Goal: Information Seeking & Learning: Learn about a topic

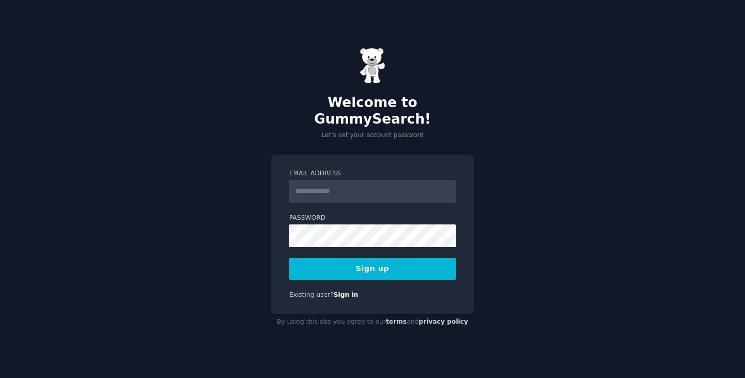
click at [331, 182] on input "Email Address" at bounding box center [372, 191] width 167 height 23
type input "**********"
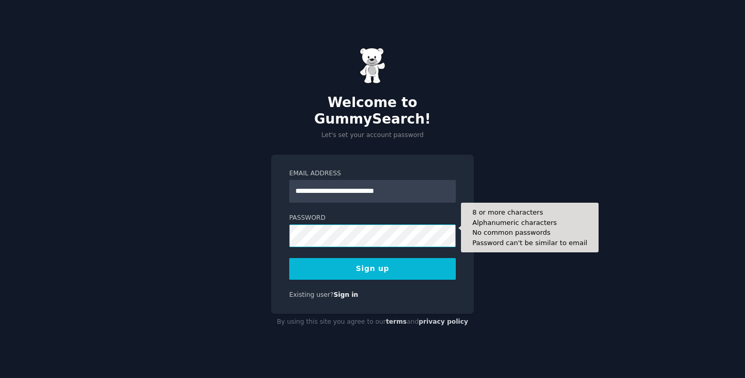
click at [289, 258] on button "Sign up" at bounding box center [372, 269] width 167 height 22
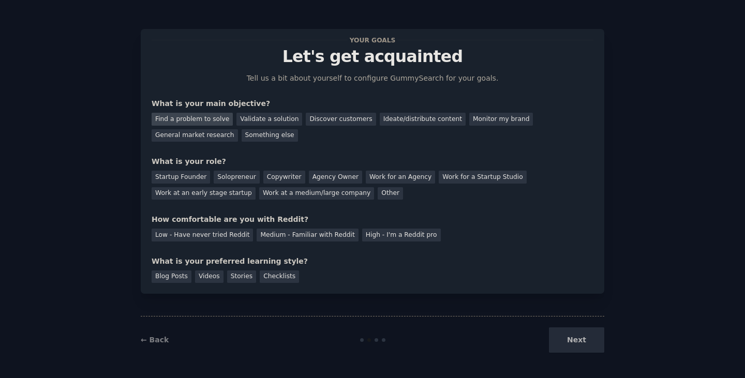
click at [215, 121] on div "Find a problem to solve" at bounding box center [192, 119] width 81 height 13
click at [248, 120] on div "Validate a solution" at bounding box center [269, 119] width 66 height 13
click at [238, 129] on div "General market research" at bounding box center [195, 135] width 86 height 13
click at [178, 176] on div "Startup Founder" at bounding box center [181, 177] width 58 height 13
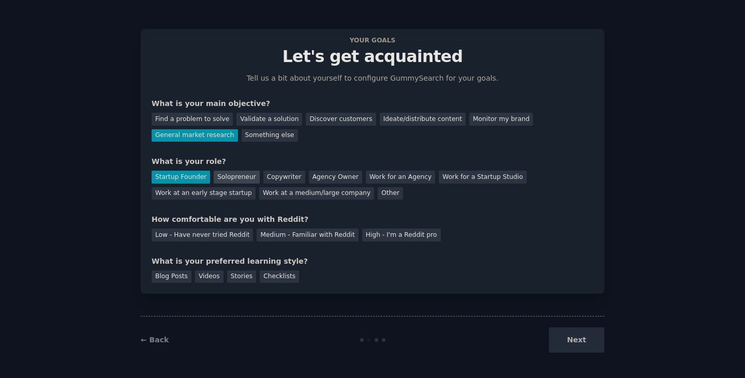
click at [220, 176] on div "Solopreneur" at bounding box center [237, 177] width 46 height 13
click at [200, 177] on div "Startup Founder" at bounding box center [181, 177] width 58 height 13
click at [290, 239] on div "Medium - Familiar with Reddit" at bounding box center [307, 235] width 101 height 13
click at [185, 278] on div "Blog Posts" at bounding box center [172, 277] width 40 height 13
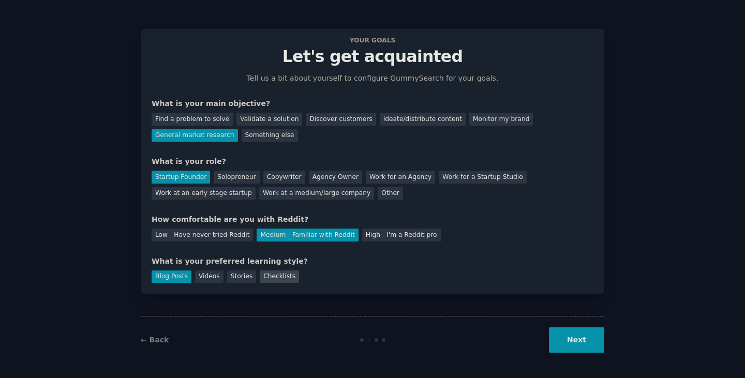
click at [266, 280] on div "Checklists" at bounding box center [279, 277] width 39 height 13
click at [187, 275] on div "Blog Posts" at bounding box center [172, 277] width 40 height 13
click at [570, 341] on button "Next" at bounding box center [576, 339] width 55 height 25
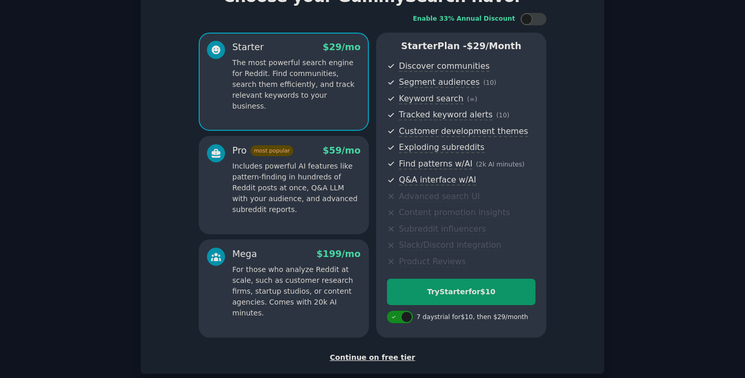
scroll to position [62, 0]
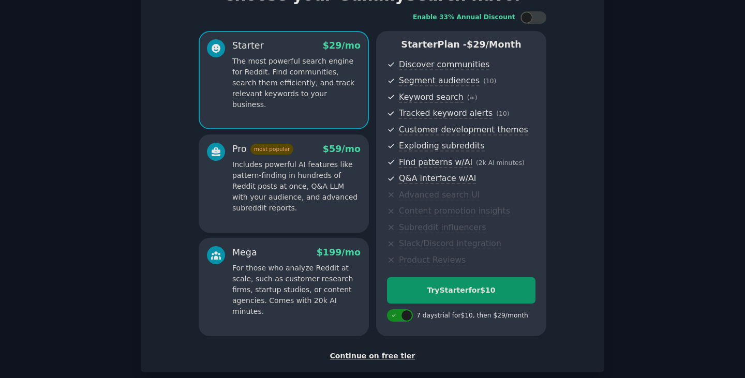
click at [375, 356] on div "Continue on free tier" at bounding box center [373, 356] width 442 height 11
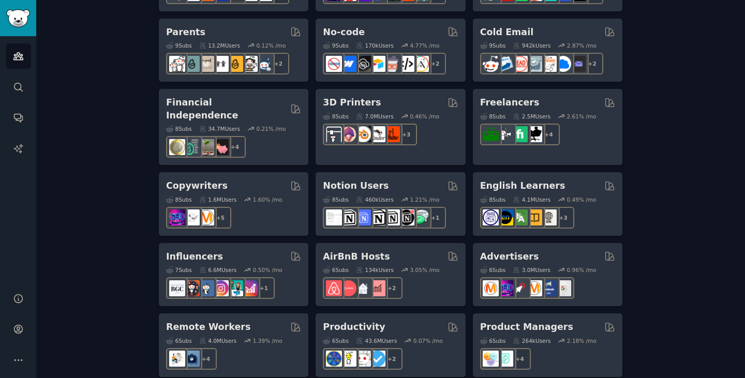
scroll to position [666, 0]
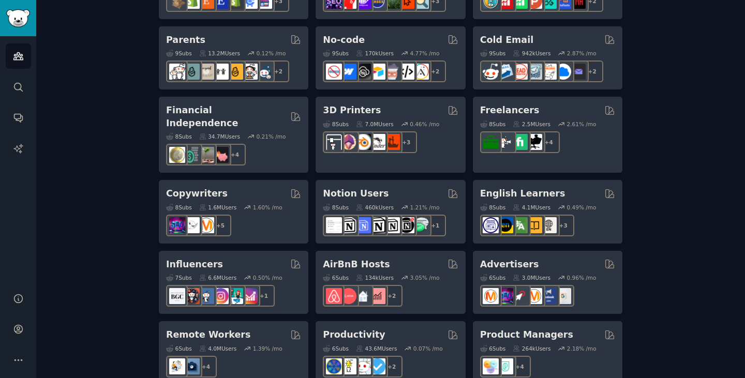
drag, startPoint x: 576, startPoint y: 177, endPoint x: 654, endPoint y: 75, distance: 128.7
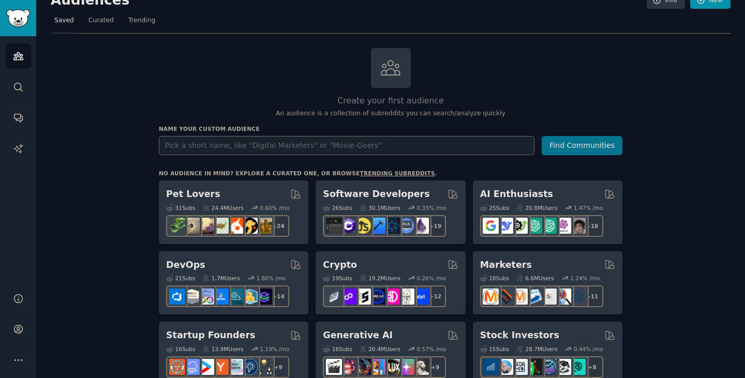
scroll to position [0, 0]
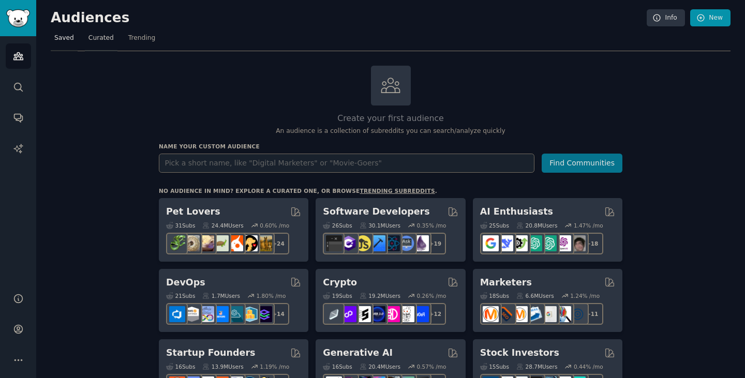
click at [107, 37] on span "Curated" at bounding box center [100, 38] width 25 height 9
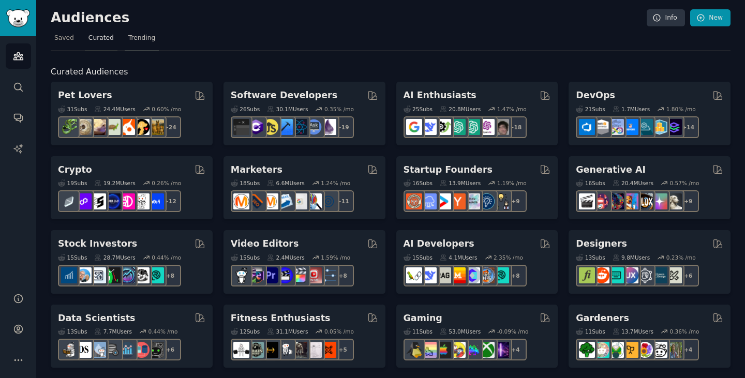
click at [140, 37] on span "Trending" at bounding box center [141, 38] width 27 height 9
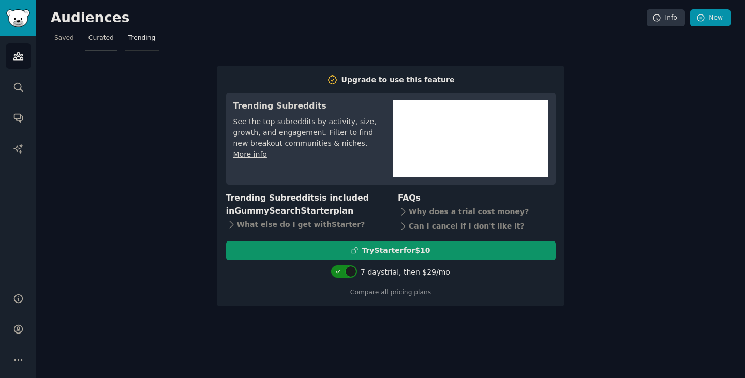
click at [104, 39] on span "Curated" at bounding box center [100, 38] width 25 height 9
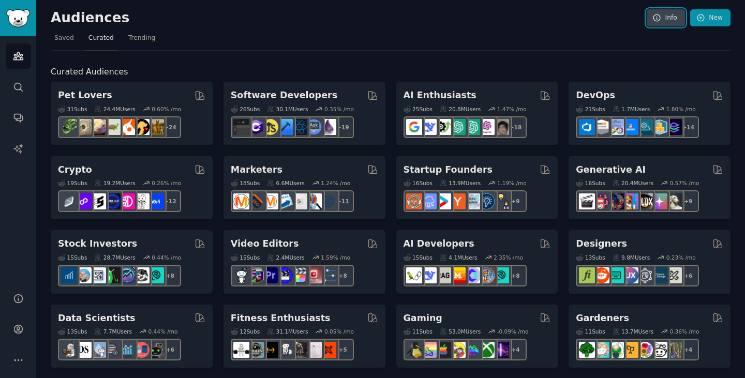
click at [662, 17] on link "Info" at bounding box center [666, 18] width 38 height 18
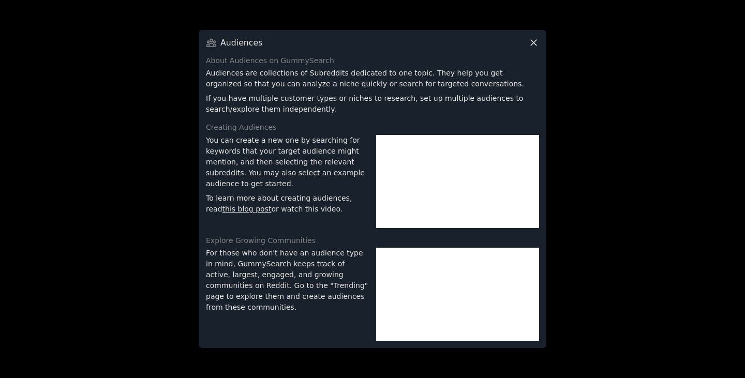
click at [533, 41] on icon at bounding box center [533, 42] width 11 height 11
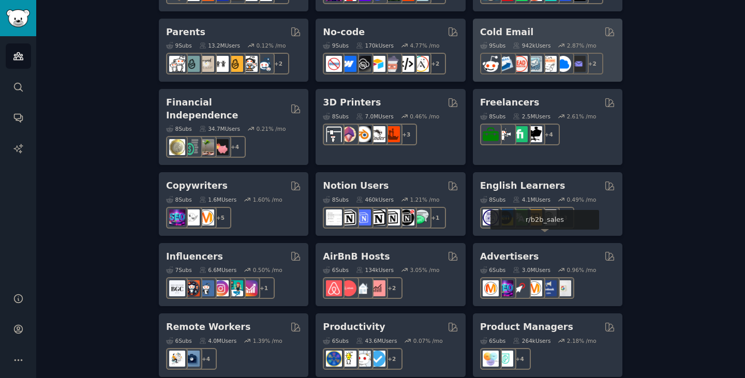
scroll to position [677, 0]
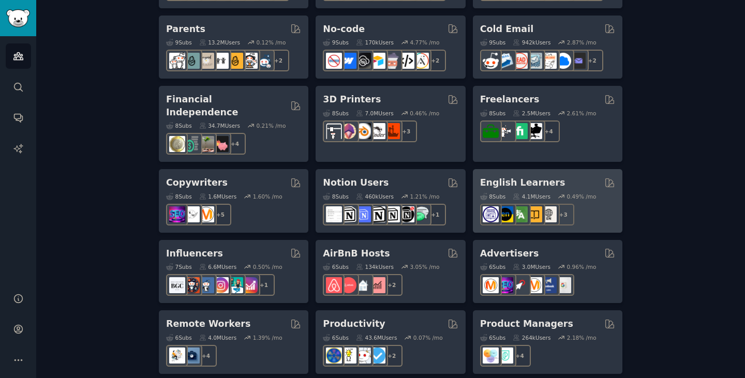
click at [578, 193] on div "0.49 % /mo" at bounding box center [581, 196] width 29 height 7
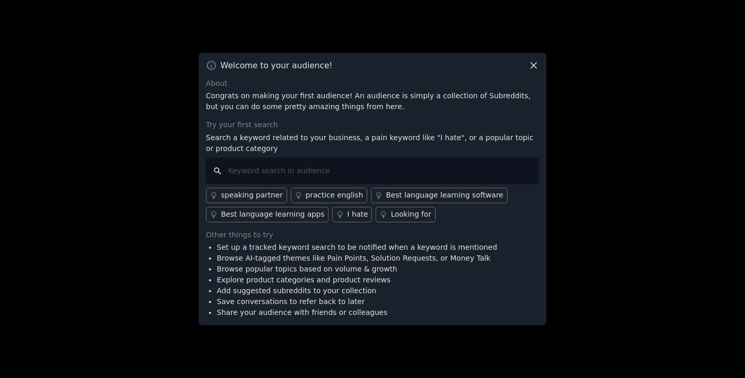
click at [435, 164] on input "text" at bounding box center [372, 171] width 333 height 26
click at [335, 191] on div "practice english" at bounding box center [334, 195] width 57 height 11
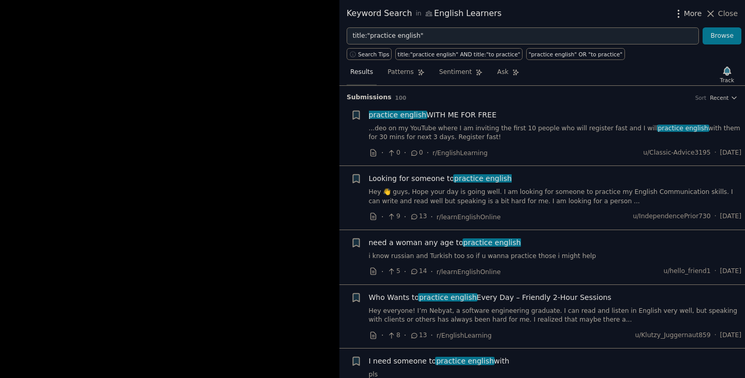
click at [698, 10] on span "More" at bounding box center [693, 13] width 18 height 11
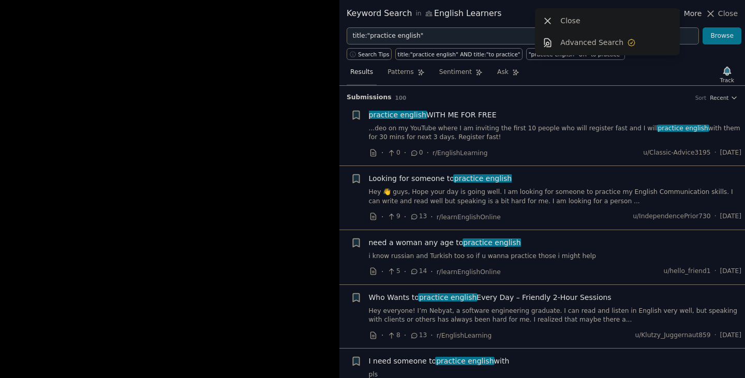
click at [698, 10] on span "More" at bounding box center [693, 13] width 18 height 11
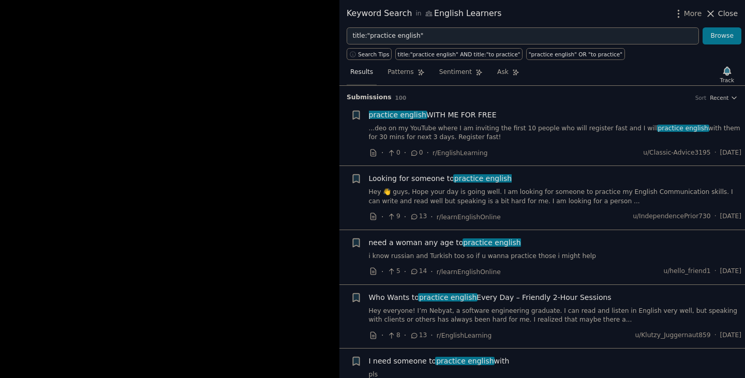
click at [723, 11] on span "Close" at bounding box center [728, 13] width 20 height 11
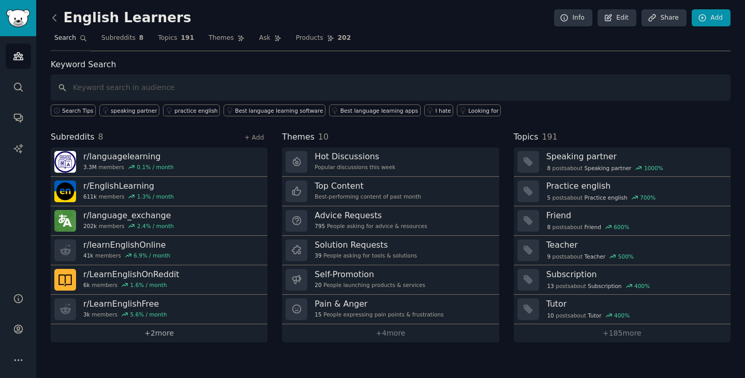
click at [208, 334] on link "+ 2 more" at bounding box center [159, 333] width 217 height 18
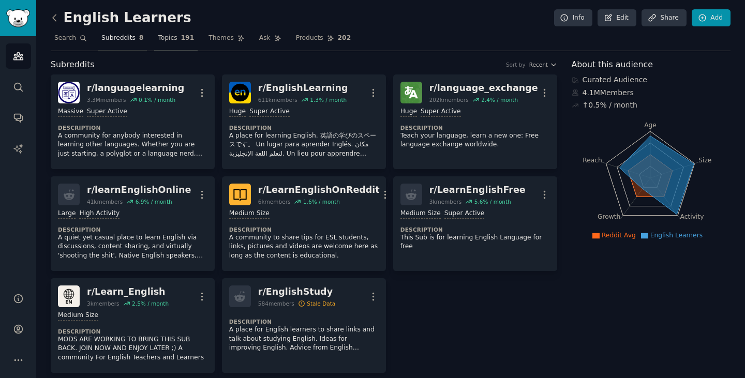
click at [184, 40] on span "191" at bounding box center [187, 38] width 13 height 9
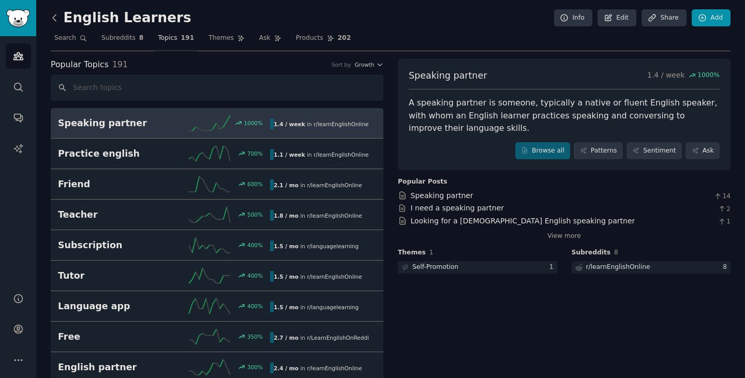
click at [59, 16] on icon at bounding box center [54, 17] width 11 height 11
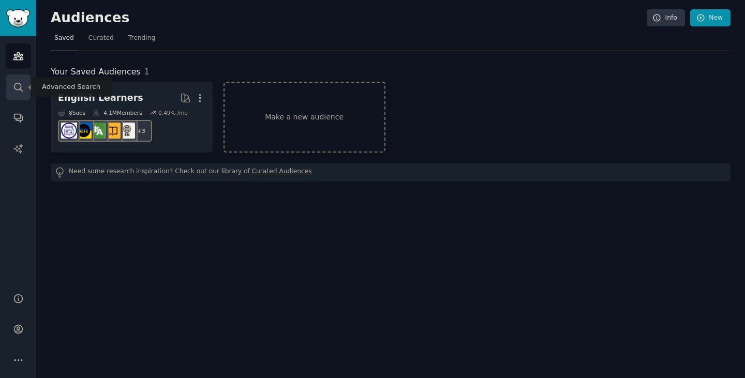
click at [13, 83] on icon "Sidebar" at bounding box center [18, 87] width 11 height 11
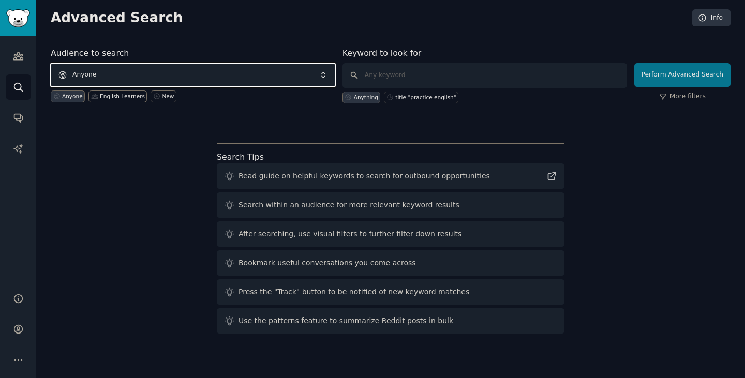
click at [213, 74] on span "Anyone" at bounding box center [193, 75] width 285 height 24
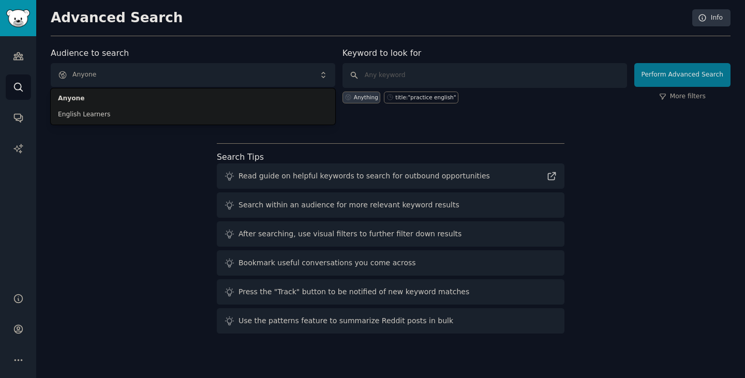
click at [182, 156] on div "Audience to search Anyone Anyone English Learners Anyone English Learners New K…" at bounding box center [391, 192] width 680 height 291
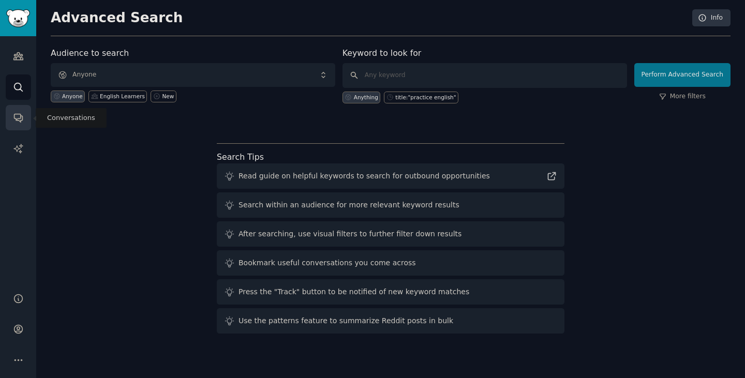
click at [22, 116] on icon "Sidebar" at bounding box center [18, 118] width 8 height 8
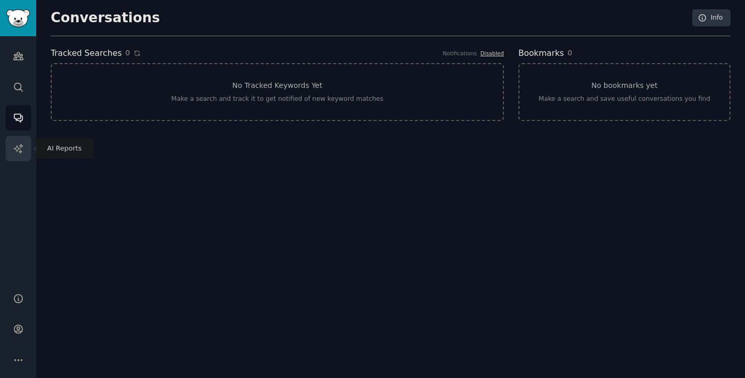
click at [24, 159] on link "AI Reports" at bounding box center [18, 148] width 25 height 25
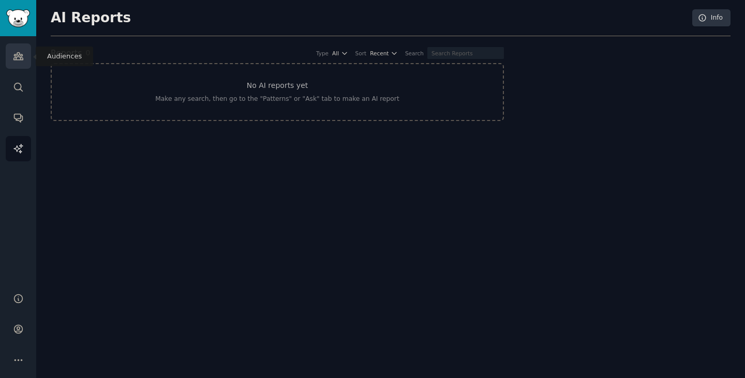
click at [21, 58] on icon "Sidebar" at bounding box center [18, 56] width 11 height 11
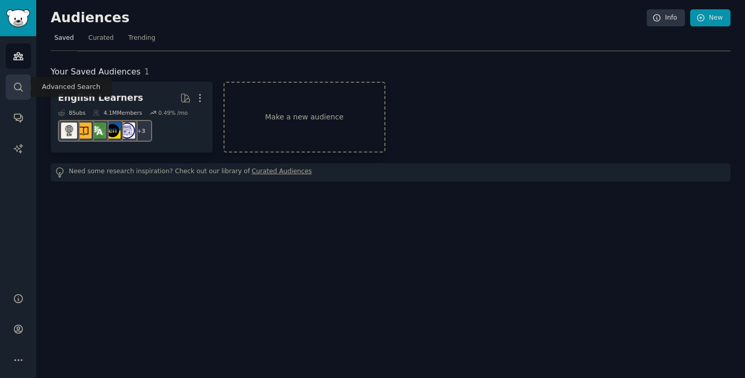
click at [26, 84] on link "Search" at bounding box center [18, 86] width 25 height 25
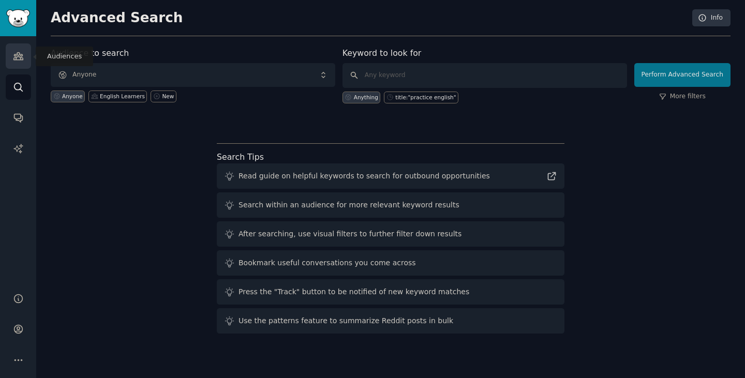
click at [23, 55] on icon "Sidebar" at bounding box center [18, 56] width 11 height 11
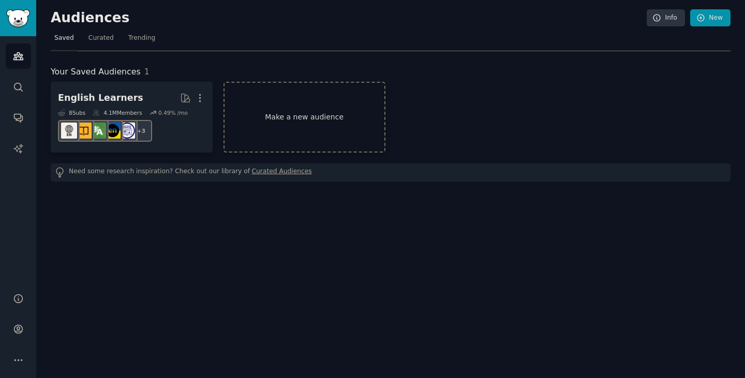
click at [316, 130] on link "Make a new audience" at bounding box center [304, 117] width 162 height 71
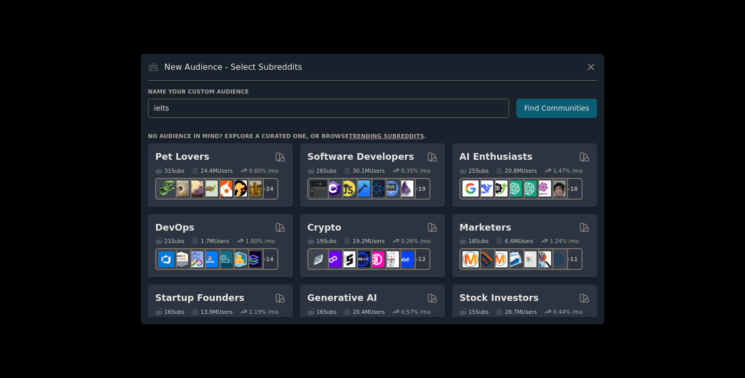
type input "ielts"
click at [589, 108] on button "Find Communities" at bounding box center [556, 108] width 81 height 19
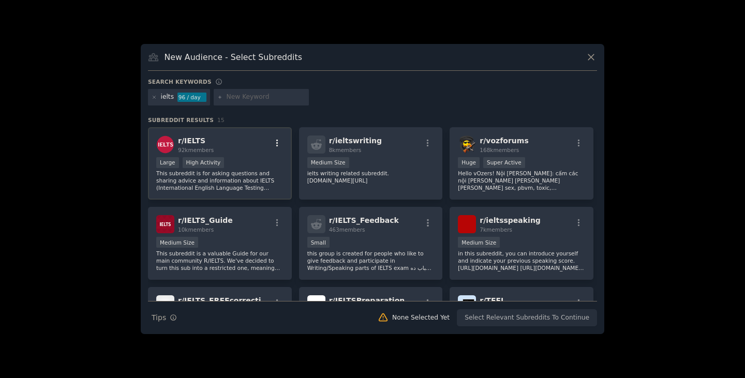
click at [276, 146] on icon "button" at bounding box center [277, 142] width 2 height 7
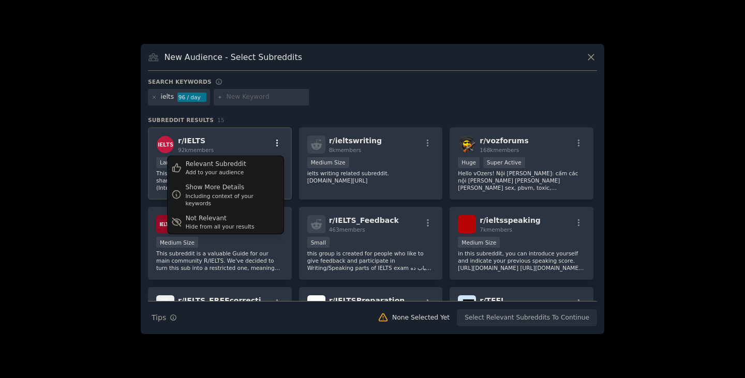
click at [276, 146] on icon "button" at bounding box center [277, 142] width 2 height 7
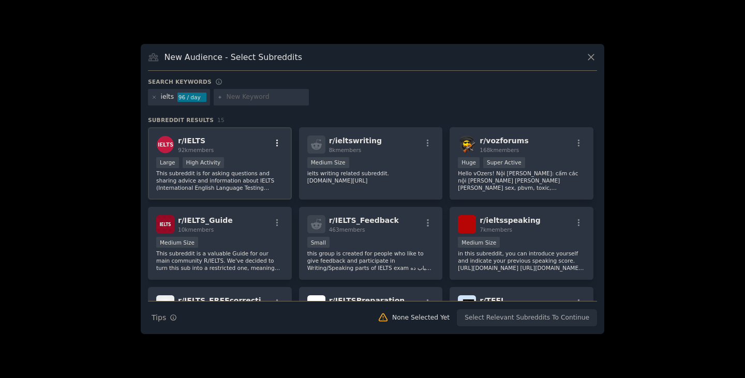
click at [276, 146] on icon "button" at bounding box center [277, 142] width 2 height 7
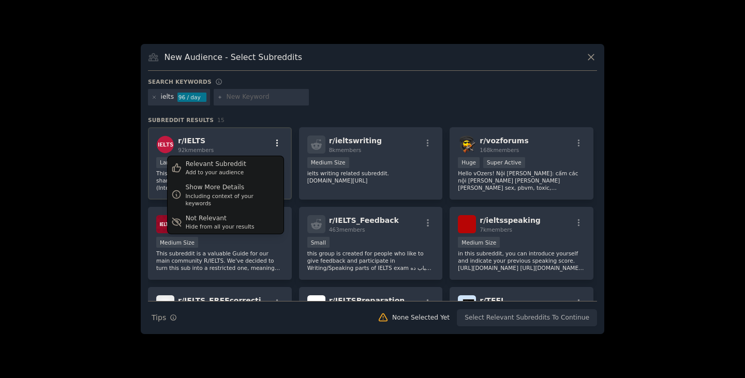
click at [276, 146] on icon "button" at bounding box center [277, 142] width 2 height 7
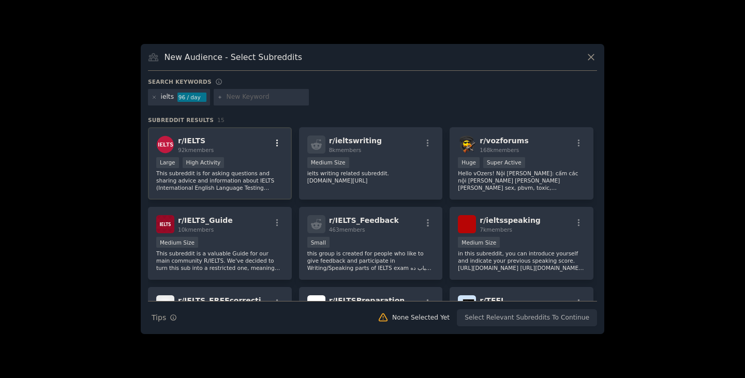
click at [276, 146] on icon "button" at bounding box center [277, 142] width 2 height 7
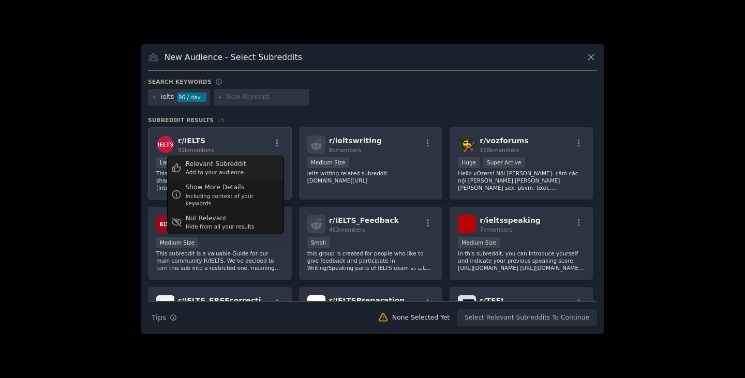
click at [264, 170] on div "Relevant Subreddit Add to your audience" at bounding box center [226, 168] width 116 height 24
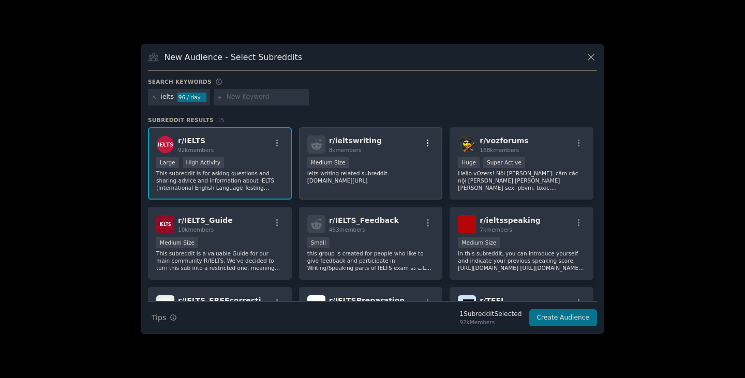
click at [426, 141] on icon "button" at bounding box center [427, 143] width 9 height 9
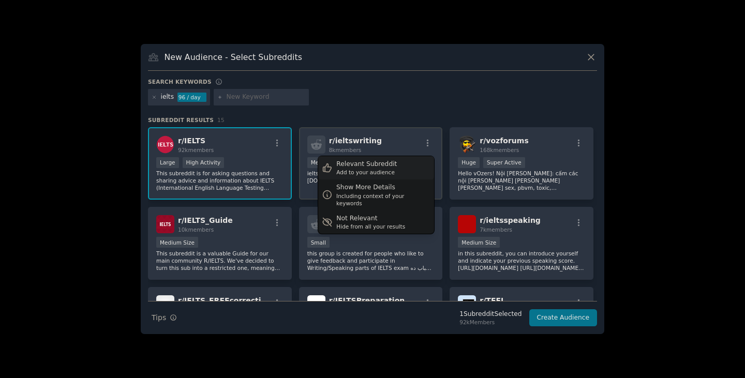
click at [412, 163] on div "Relevant Subreddit Add to your audience" at bounding box center [376, 168] width 116 height 24
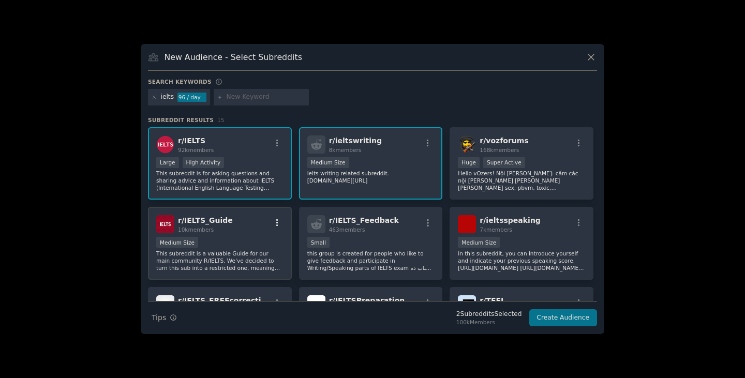
click at [276, 222] on icon "button" at bounding box center [277, 222] width 9 height 9
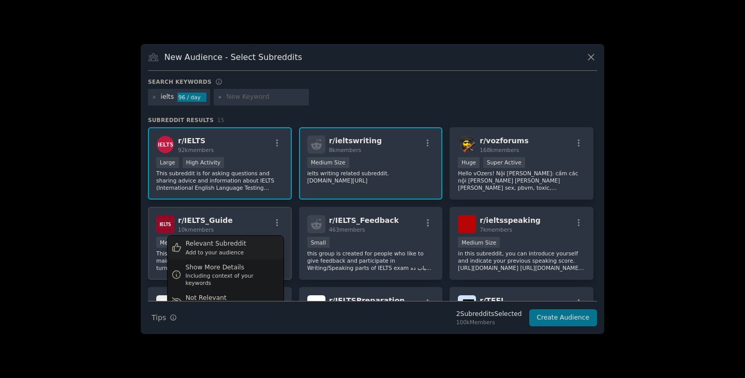
click at [259, 251] on div "Relevant Subreddit Add to your audience" at bounding box center [226, 248] width 116 height 24
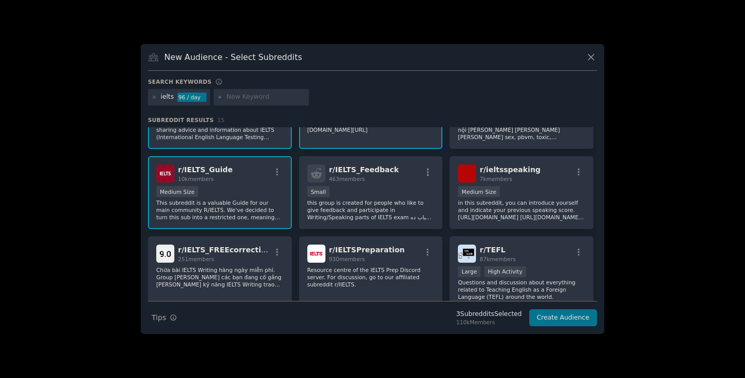
scroll to position [51, 0]
click at [578, 174] on icon "button" at bounding box center [579, 171] width 2 height 7
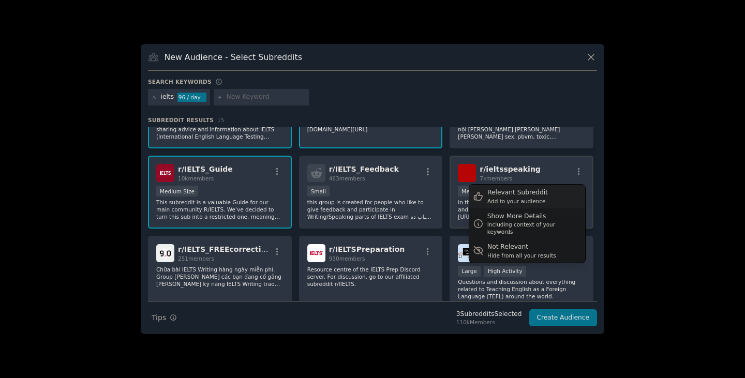
click at [557, 198] on div "Relevant Subreddit Add to your audience" at bounding box center [527, 197] width 116 height 24
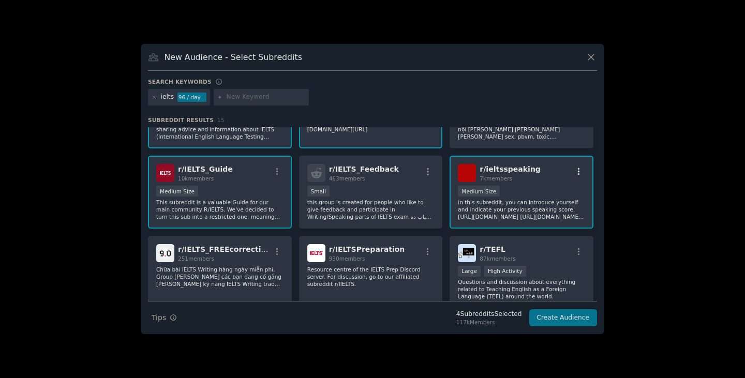
click at [578, 174] on icon "button" at bounding box center [579, 171] width 2 height 7
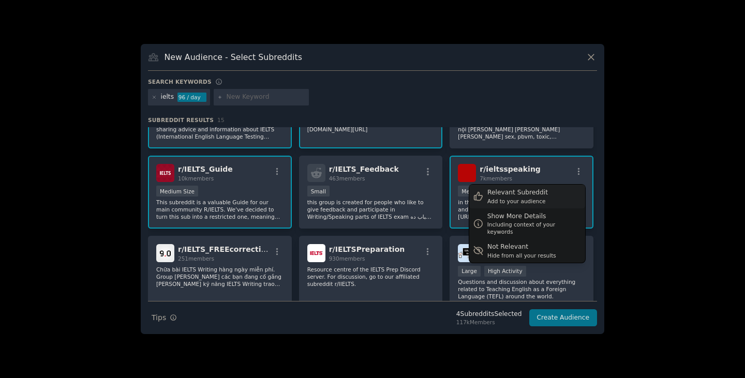
click at [567, 186] on div "Relevant Subreddit Add to your audience" at bounding box center [527, 197] width 116 height 24
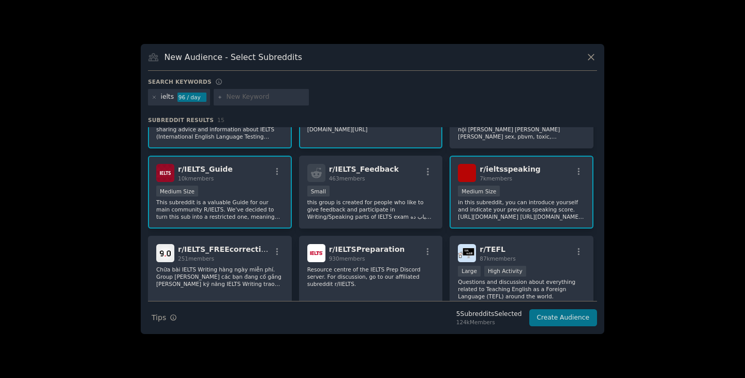
click at [467, 201] on p "in this subreddit, you can introduce yourself and indicate your previous speaki…" at bounding box center [521, 210] width 127 height 22
click at [517, 192] on div "1000 - 10,000 members Medium Size" at bounding box center [521, 192] width 127 height 13
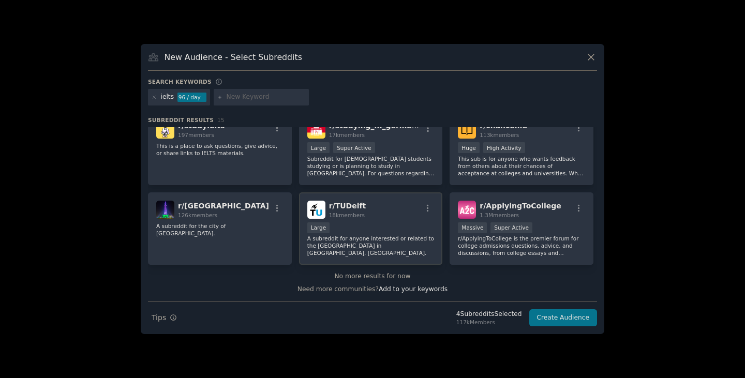
scroll to position [0, 0]
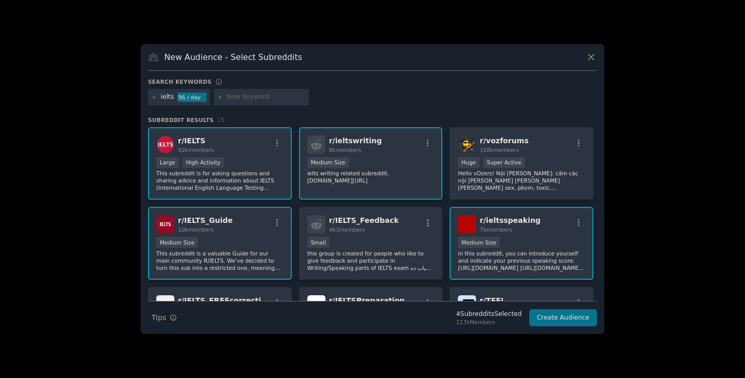
click at [261, 157] on div "r/ IELTS 92k members Large High Activity This subreddit is for asking questions…" at bounding box center [220, 163] width 144 height 73
click at [240, 173] on p "This subreddit is for asking questions and sharing advice and information about…" at bounding box center [219, 181] width 127 height 22
click at [556, 317] on button "Create Audience" at bounding box center [563, 318] width 68 height 18
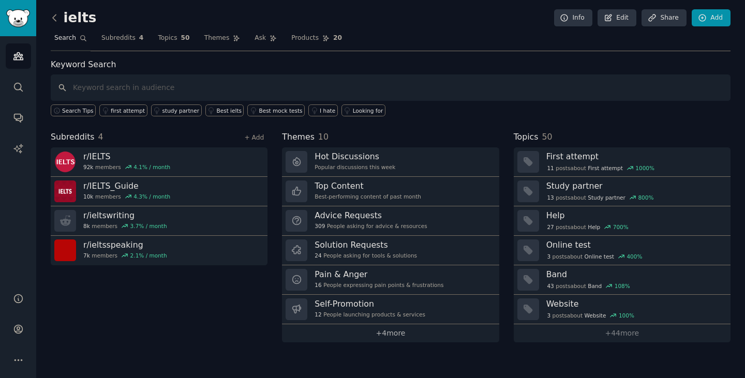
click at [412, 333] on link "+ 4 more" at bounding box center [390, 333] width 217 height 18
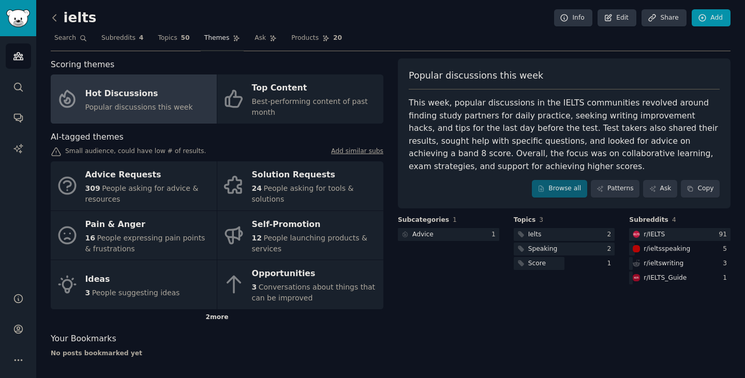
click at [229, 312] on div "2 more" at bounding box center [217, 317] width 333 height 17
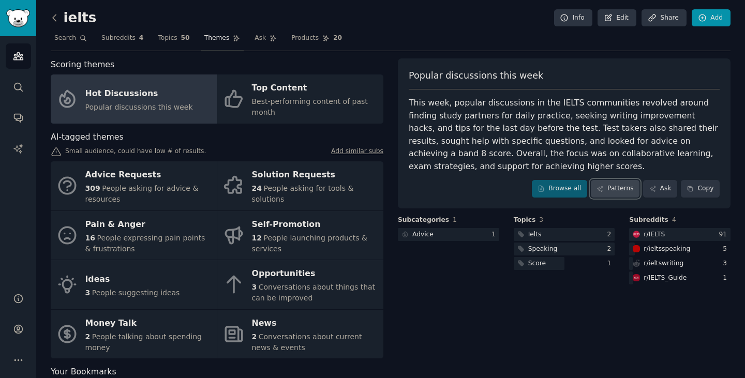
click at [601, 189] on link "Patterns" at bounding box center [615, 189] width 49 height 18
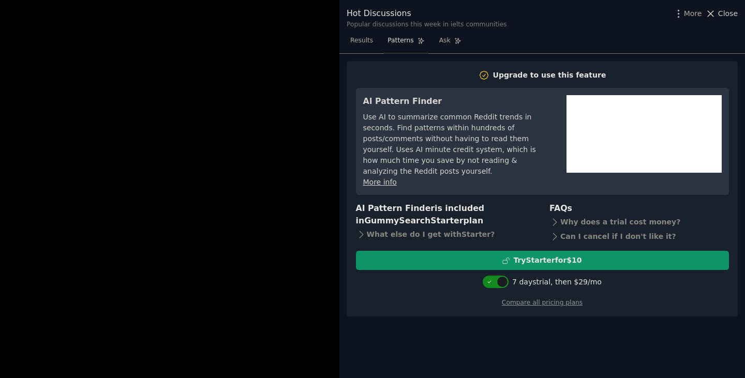
click at [716, 11] on icon at bounding box center [710, 13] width 11 height 11
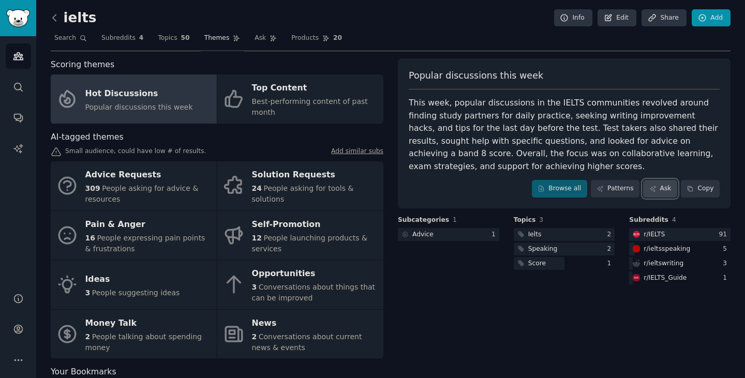
click at [646, 196] on link "Ask" at bounding box center [660, 189] width 34 height 18
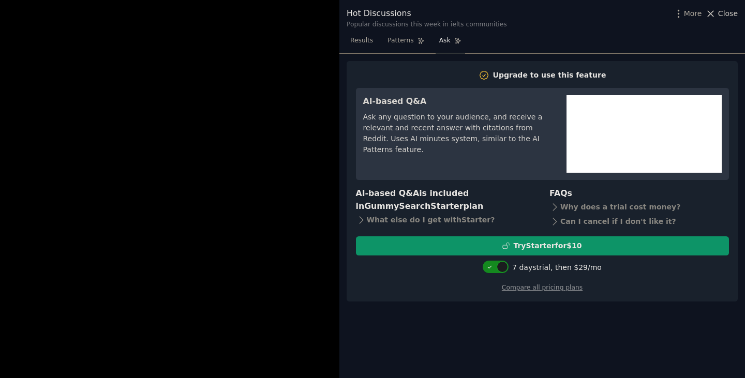
click at [727, 10] on span "Close" at bounding box center [728, 13] width 20 height 11
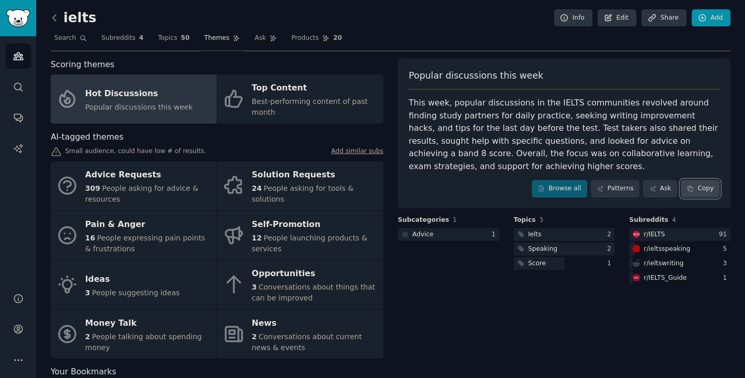
click at [695, 183] on button "Copy" at bounding box center [700, 189] width 39 height 18
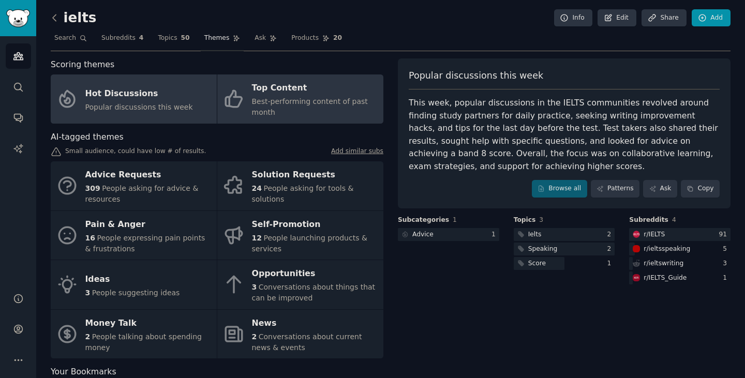
click at [301, 107] on div "Best-performing content of past month" at bounding box center [315, 107] width 126 height 22
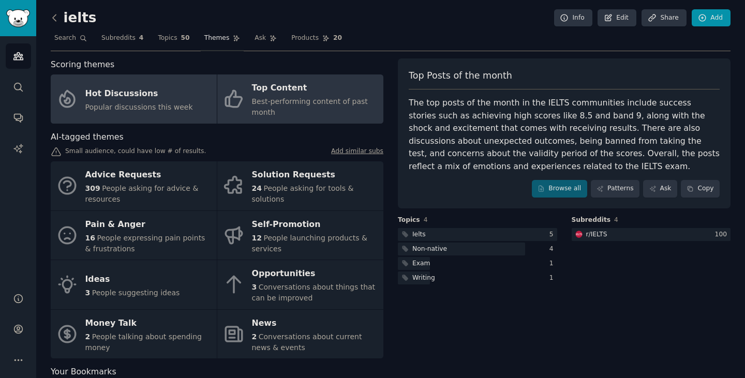
click at [189, 97] on link "Hot Discussions Popular discussions this week" at bounding box center [134, 98] width 166 height 49
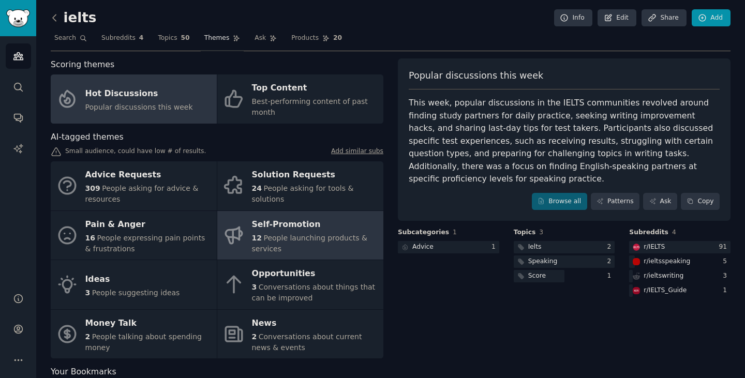
click at [327, 240] on span "People launching products & services" at bounding box center [309, 243] width 115 height 19
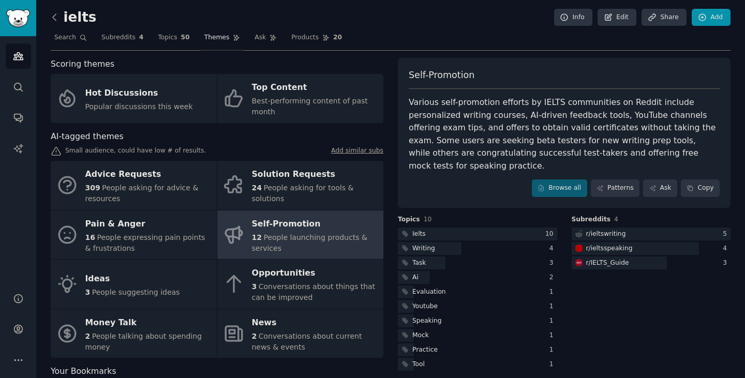
scroll to position [35, 0]
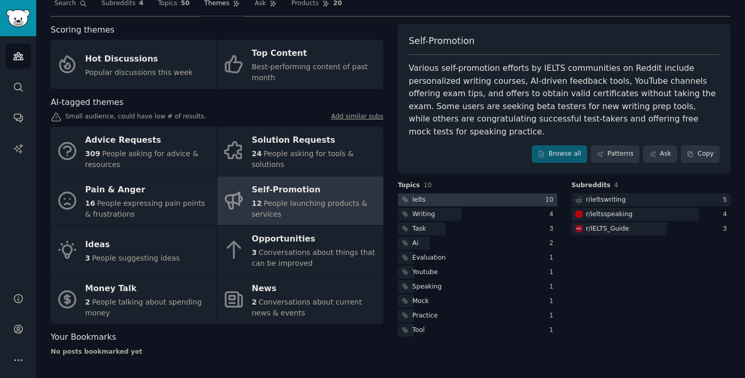
click at [498, 204] on div at bounding box center [477, 199] width 159 height 13
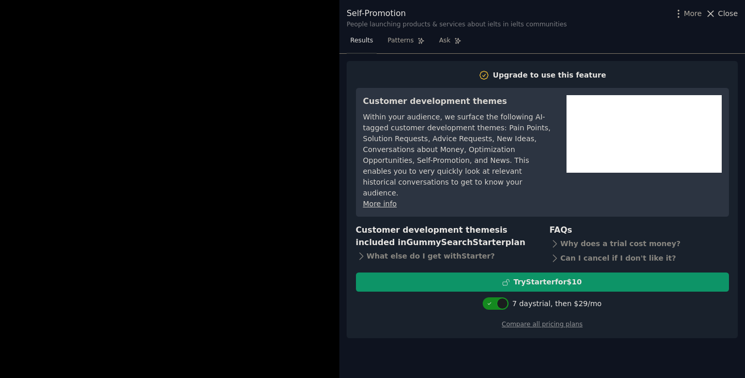
click at [726, 14] on span "Close" at bounding box center [728, 13] width 20 height 11
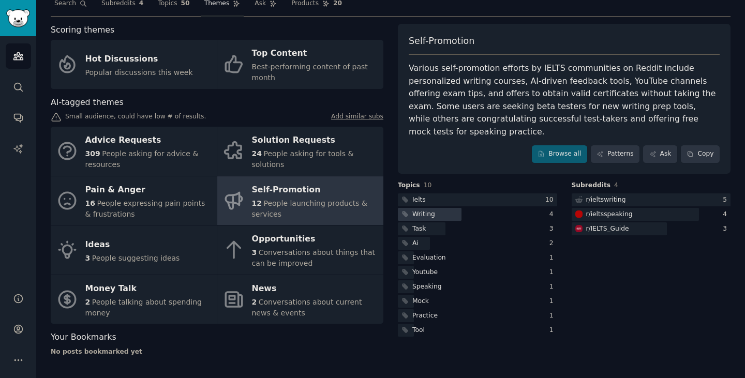
click at [445, 216] on div at bounding box center [430, 214] width 64 height 13
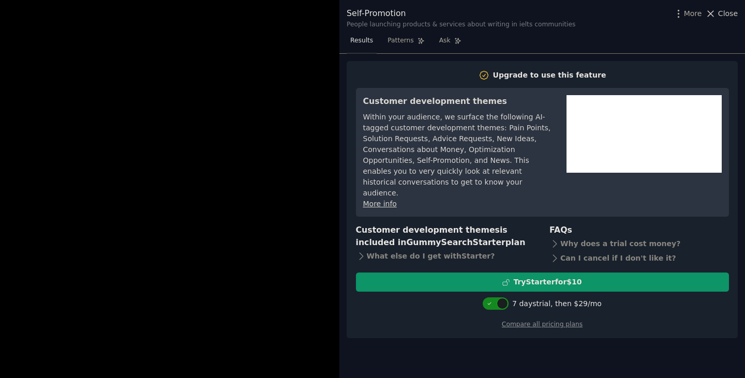
click at [735, 16] on span "Close" at bounding box center [728, 13] width 20 height 11
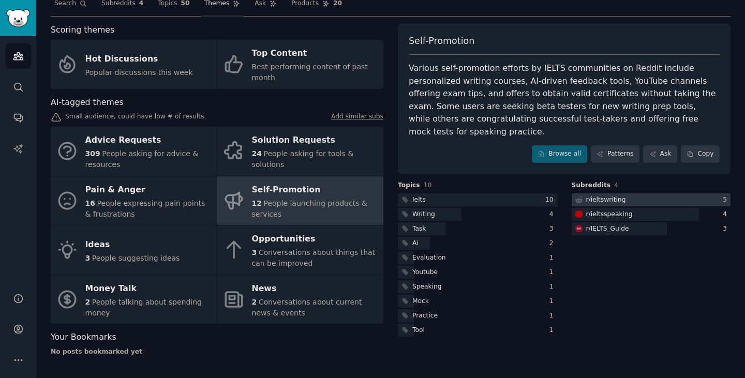
click at [617, 199] on div "r/ ieltswriting" at bounding box center [600, 199] width 56 height 13
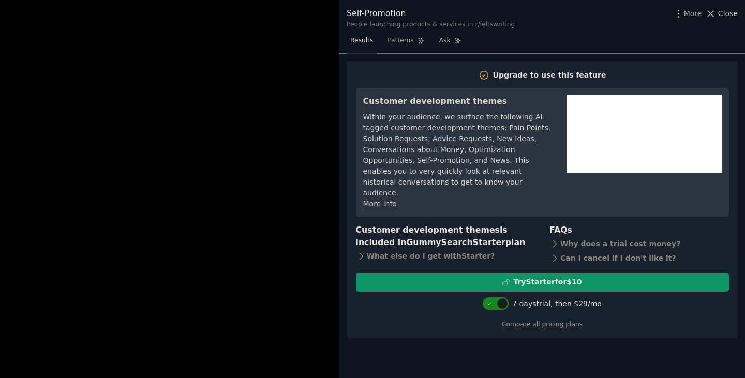
click at [728, 13] on span "Close" at bounding box center [728, 13] width 20 height 11
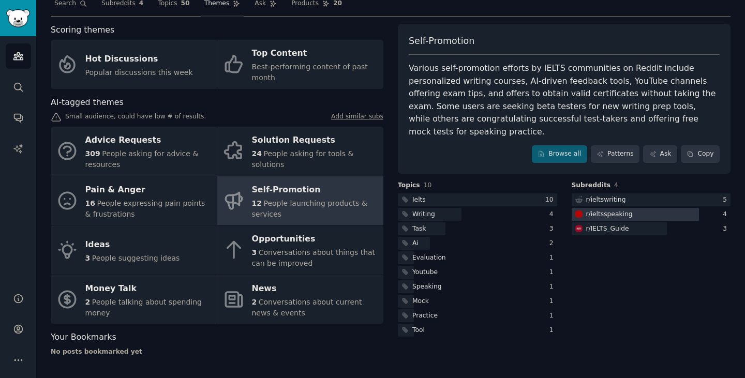
click at [622, 216] on div "r/ ieltsspeaking" at bounding box center [603, 214] width 63 height 13
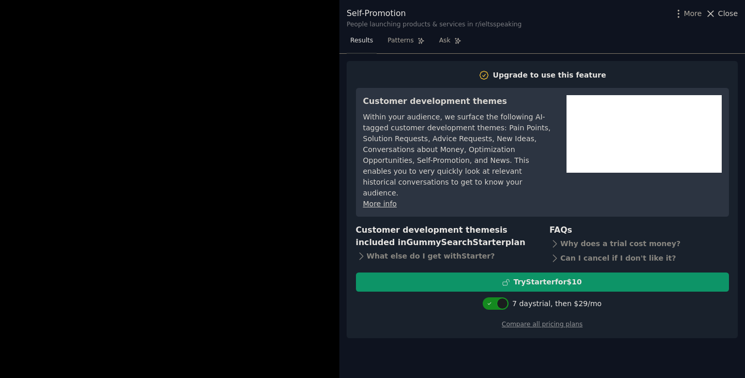
click at [726, 17] on span "Close" at bounding box center [728, 13] width 20 height 11
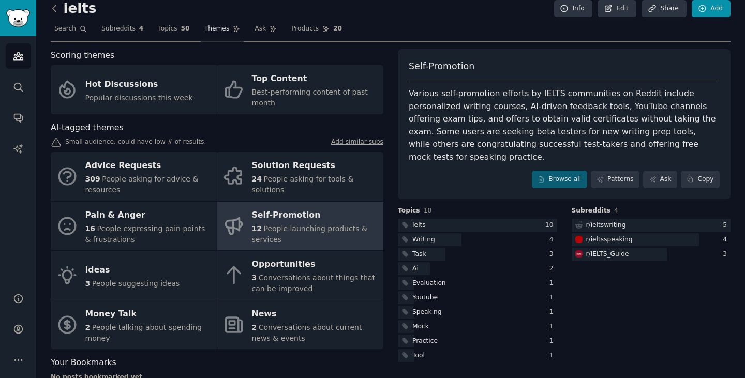
scroll to position [35, 0]
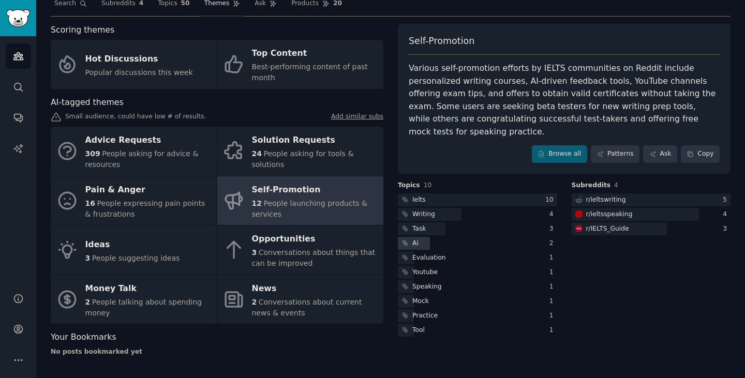
click at [416, 244] on div at bounding box center [414, 243] width 32 height 13
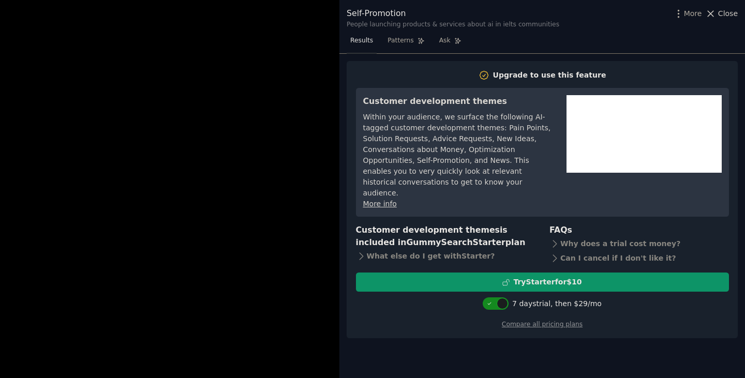
click at [729, 17] on span "Close" at bounding box center [728, 13] width 20 height 11
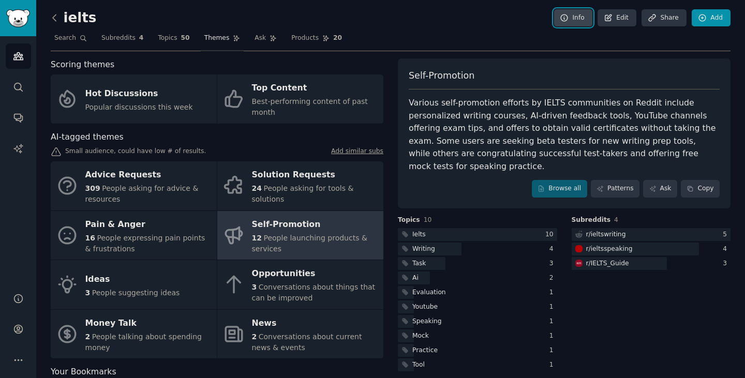
click at [569, 14] on link "Info" at bounding box center [573, 18] width 38 height 18
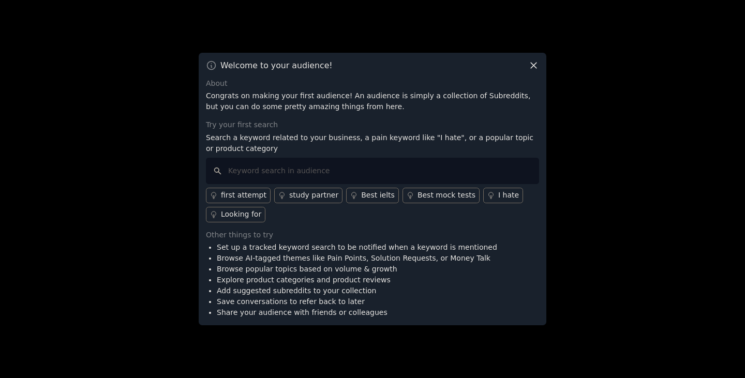
click at [535, 65] on icon at bounding box center [533, 65] width 11 height 11
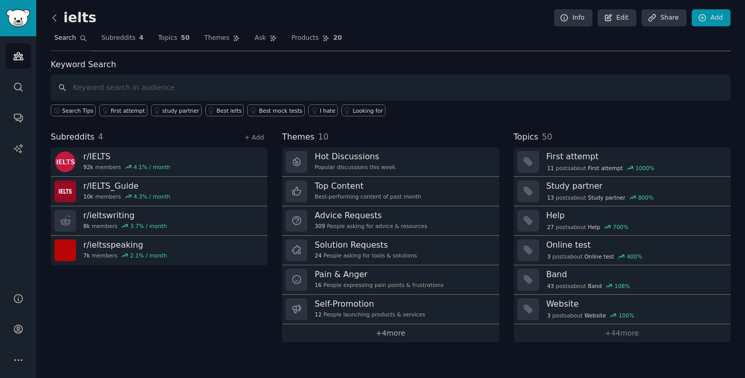
click at [396, 328] on link "+ 4 more" at bounding box center [390, 333] width 217 height 18
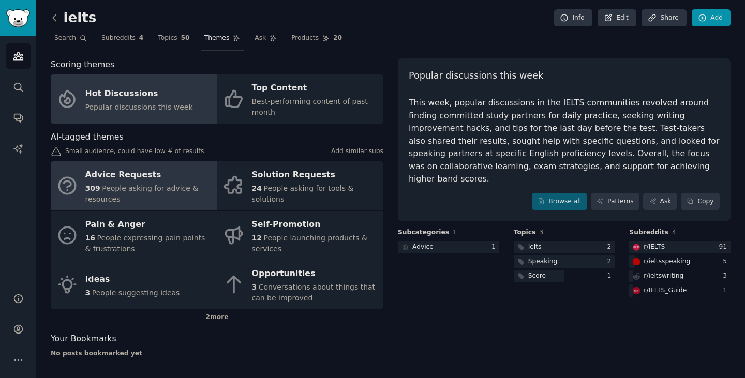
click at [182, 171] on div "Advice Requests" at bounding box center [148, 175] width 126 height 17
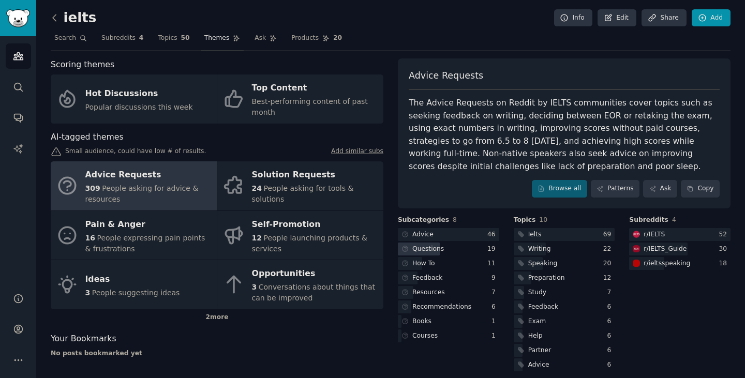
click at [450, 251] on div "Questions" at bounding box center [448, 249] width 101 height 13
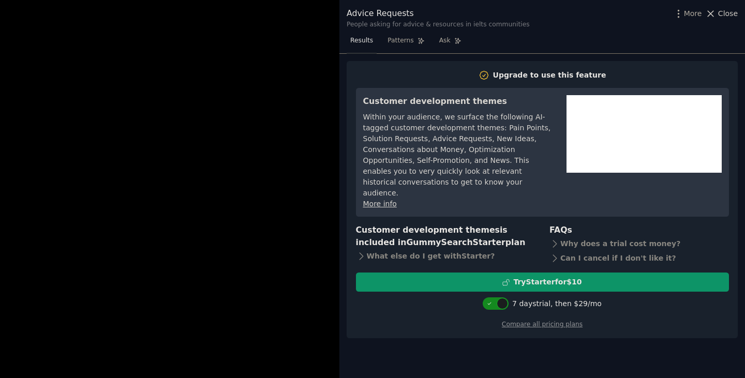
click at [716, 16] on icon at bounding box center [710, 13] width 11 height 11
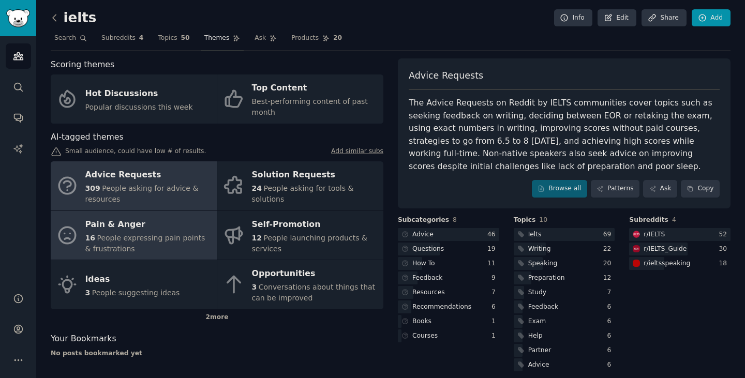
click at [147, 232] on div "Pain & Anger" at bounding box center [148, 224] width 126 height 17
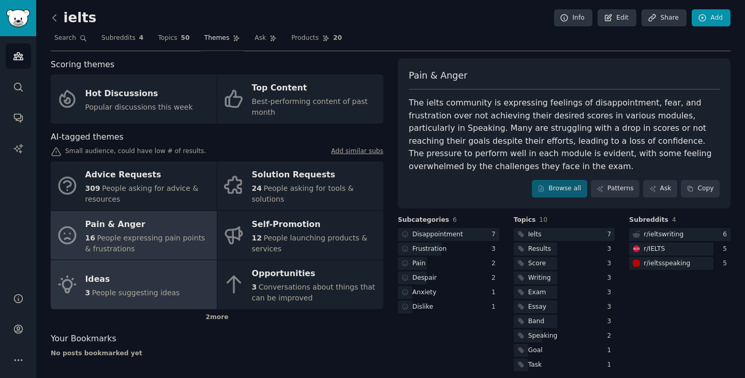
click at [143, 283] on div "Ideas" at bounding box center [132, 279] width 95 height 17
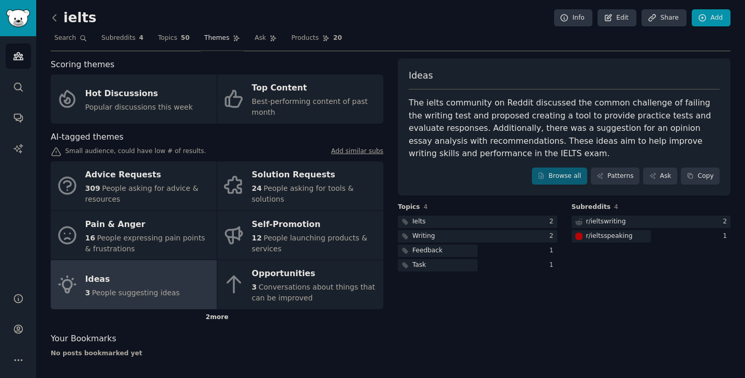
click at [233, 317] on div "2 more" at bounding box center [217, 317] width 333 height 17
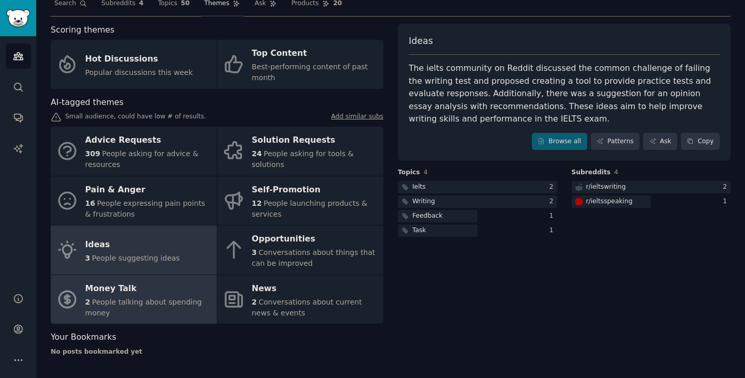
scroll to position [34, 0]
click at [181, 310] on div "2 People talking about spending money" at bounding box center [148, 308] width 126 height 22
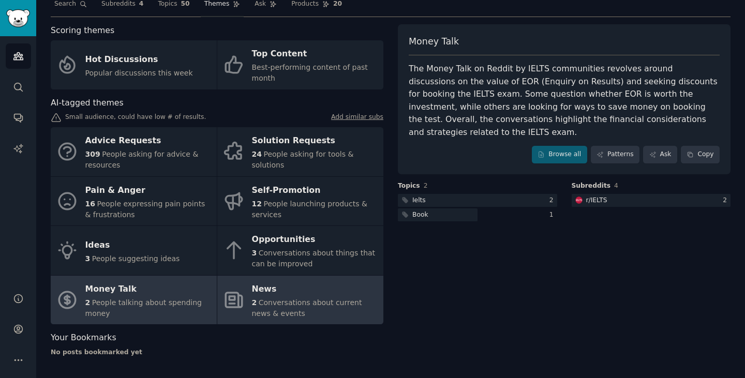
click at [349, 306] on span "Conversations about current news & events" at bounding box center [307, 307] width 110 height 19
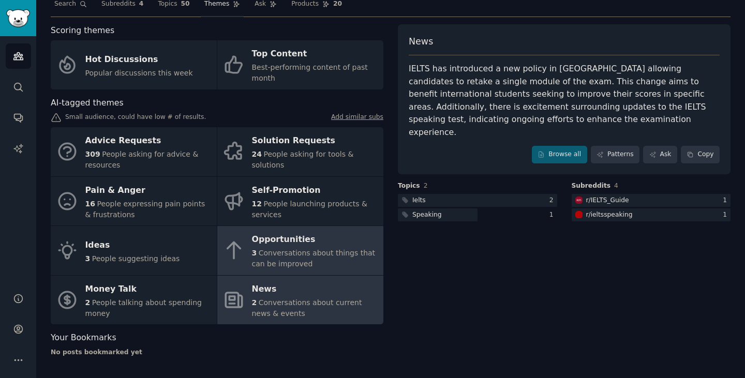
click at [339, 247] on div "Opportunities" at bounding box center [315, 240] width 126 height 17
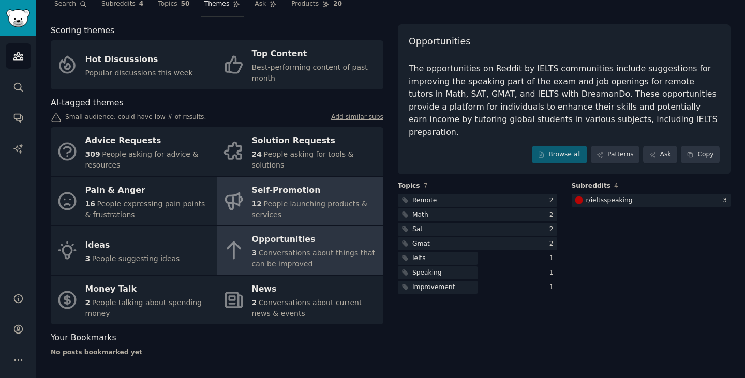
click at [293, 200] on span "People launching products & services" at bounding box center [309, 209] width 115 height 19
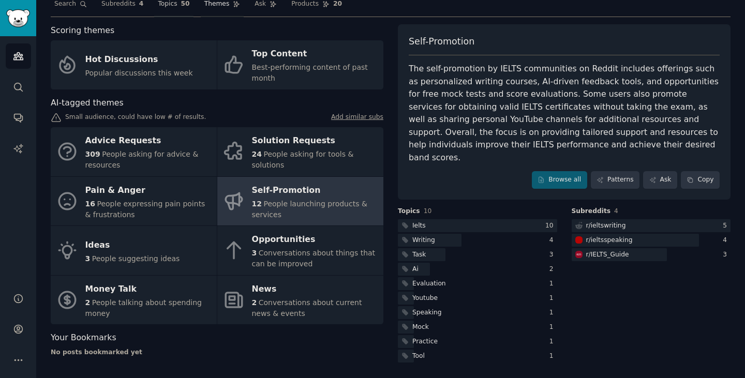
click at [170, 11] on link "Topics 50" at bounding box center [173, 6] width 39 height 21
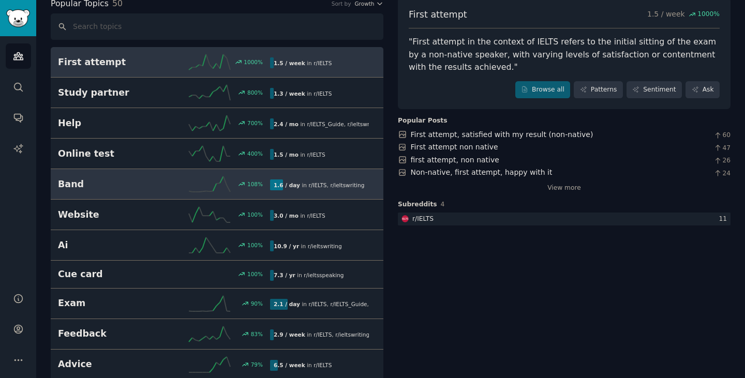
scroll to position [63, 0]
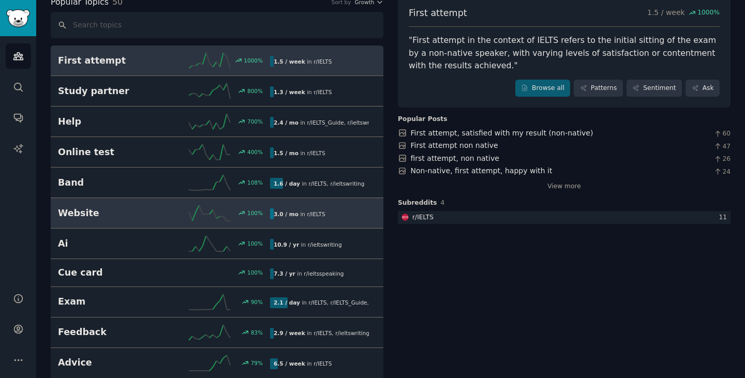
click at [150, 213] on h2 "Website" at bounding box center [111, 213] width 106 height 13
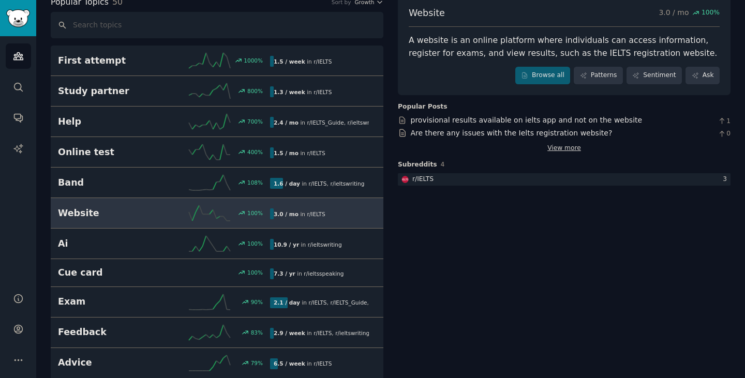
click at [565, 149] on link "View more" at bounding box center [564, 148] width 34 height 9
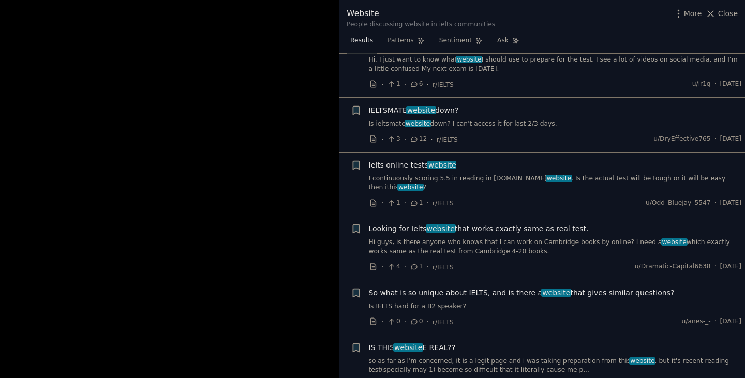
scroll to position [220, 0]
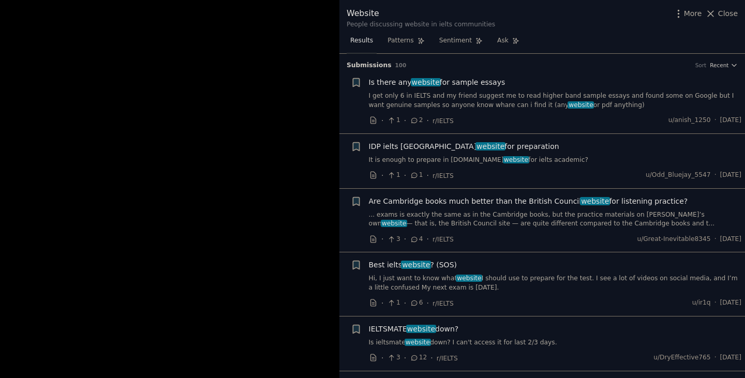
scroll to position [220, 0]
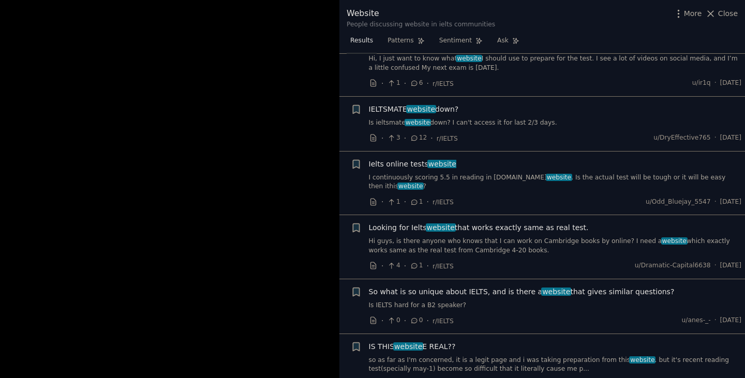
click at [302, 249] on div at bounding box center [372, 189] width 745 height 378
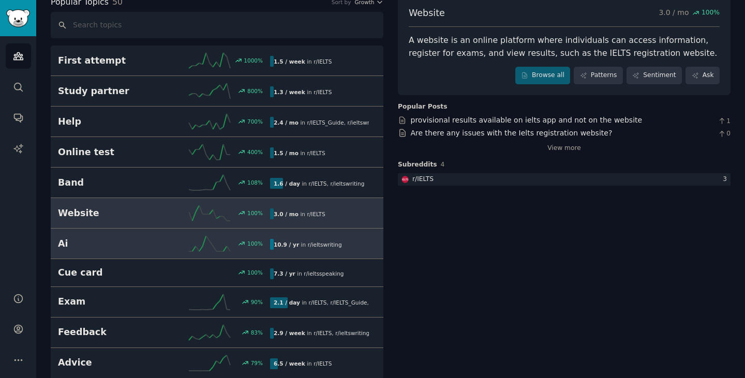
click at [179, 238] on div "100 %" at bounding box center [217, 244] width 106 height 16
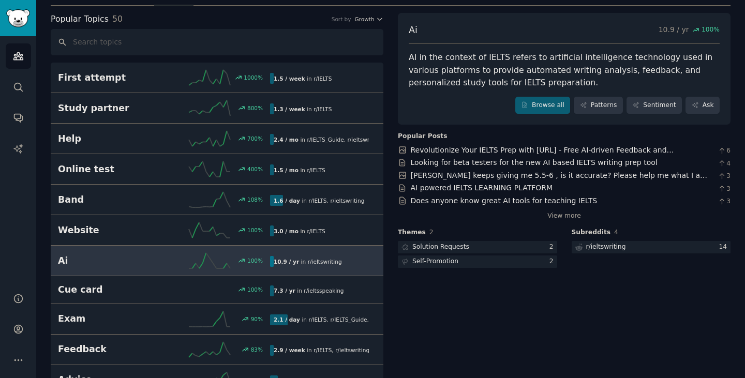
scroll to position [45, 0]
click at [462, 165] on link "Looking for beta testers for the new AI based IELTS writing prep tool" at bounding box center [534, 163] width 247 height 8
click at [484, 187] on link "AI powered IELTS LEARNING PLATFORM" at bounding box center [482, 188] width 142 height 8
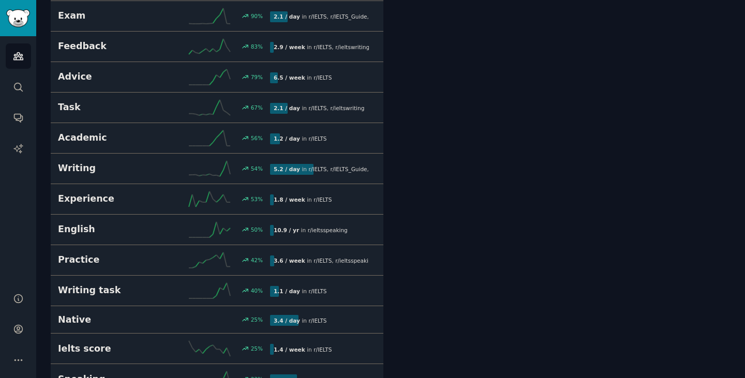
scroll to position [0, 0]
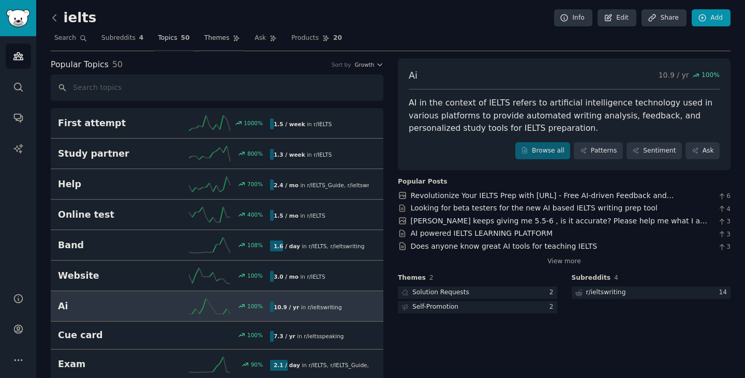
click at [202, 44] on link "Themes" at bounding box center [222, 40] width 43 height 21
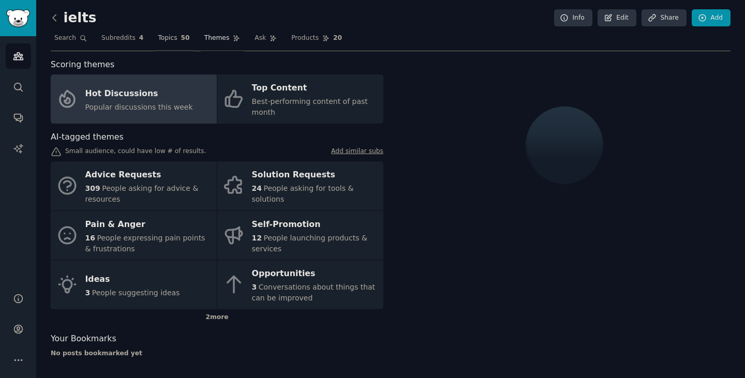
click at [171, 38] on span "Topics" at bounding box center [167, 38] width 19 height 9
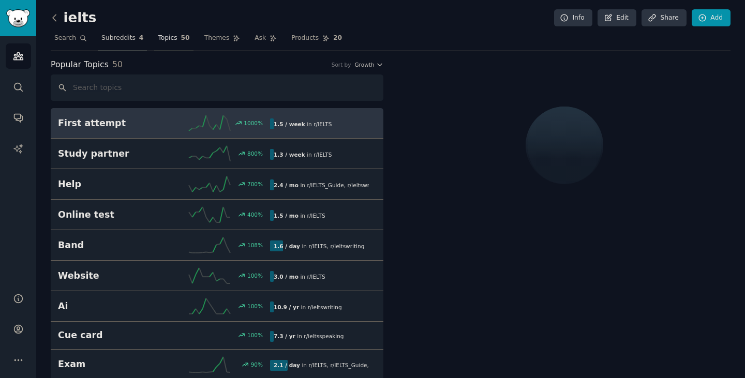
click at [139, 35] on span "4" at bounding box center [141, 38] width 5 height 9
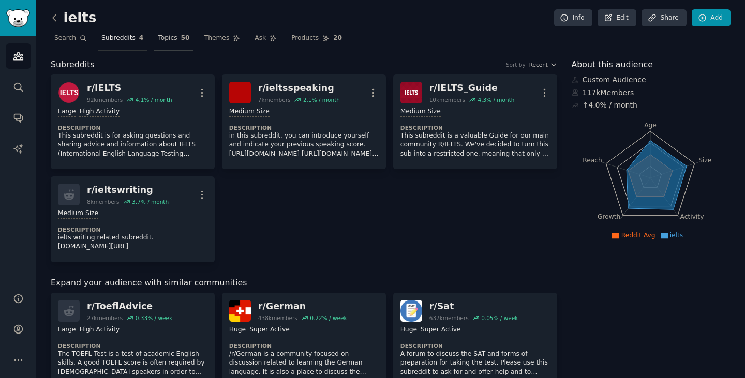
click at [171, 39] on span "Topics" at bounding box center [167, 38] width 19 height 9
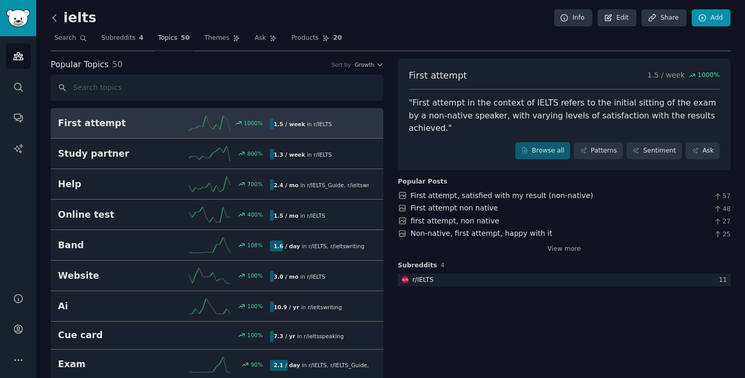
click at [55, 19] on icon at bounding box center [54, 17] width 11 height 11
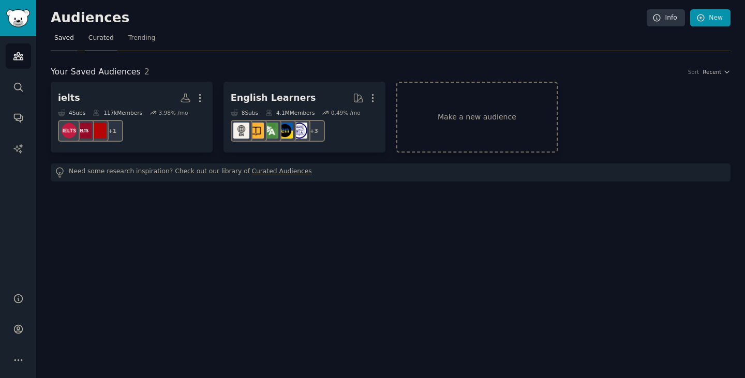
click at [103, 38] on span "Curated" at bounding box center [100, 38] width 25 height 9
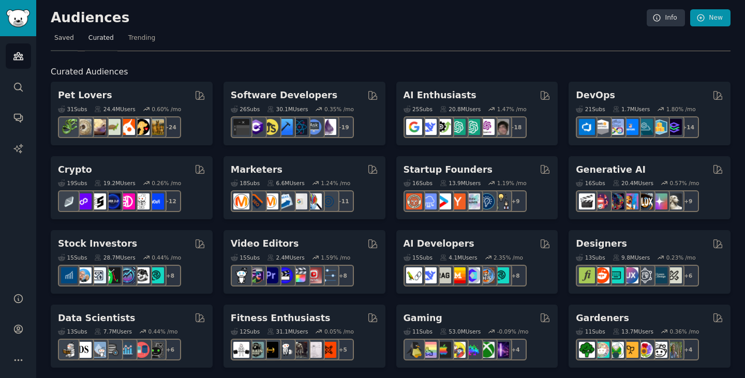
click at [73, 38] on link "Saved" at bounding box center [64, 40] width 27 height 21
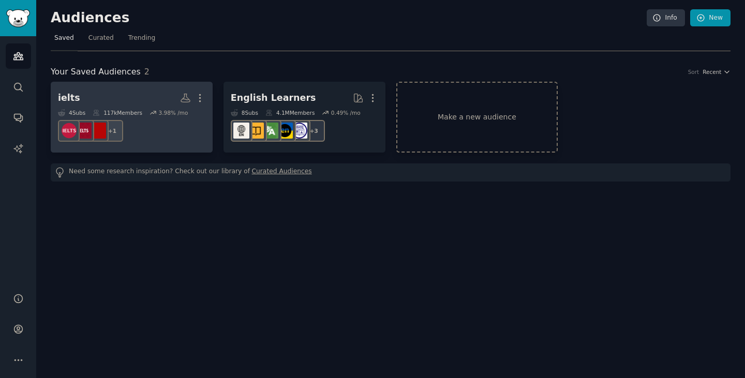
click at [175, 138] on dd "+ 1" at bounding box center [131, 130] width 147 height 29
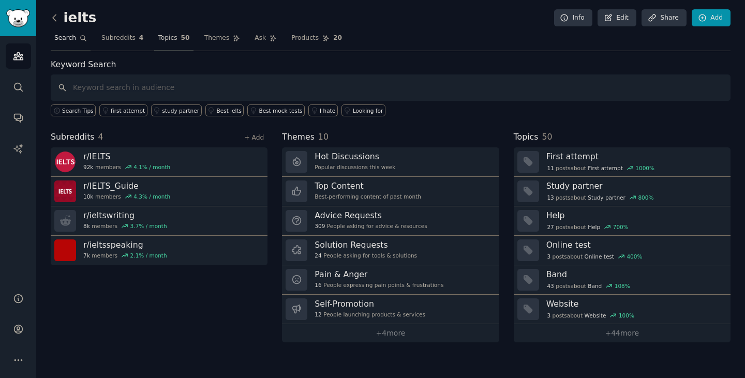
click at [158, 41] on span "Topics" at bounding box center [167, 38] width 19 height 9
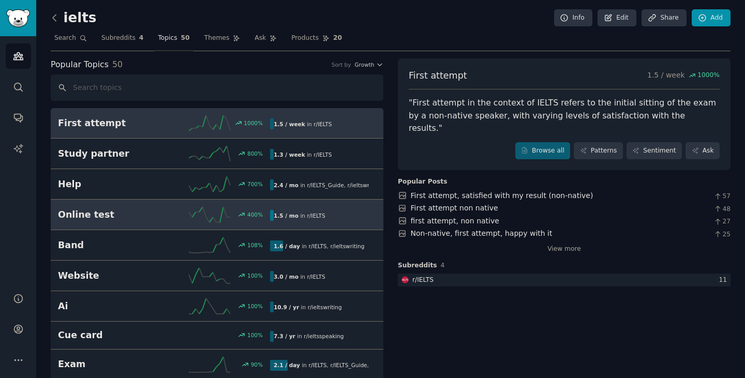
click at [166, 220] on div "400 %" at bounding box center [217, 215] width 106 height 16
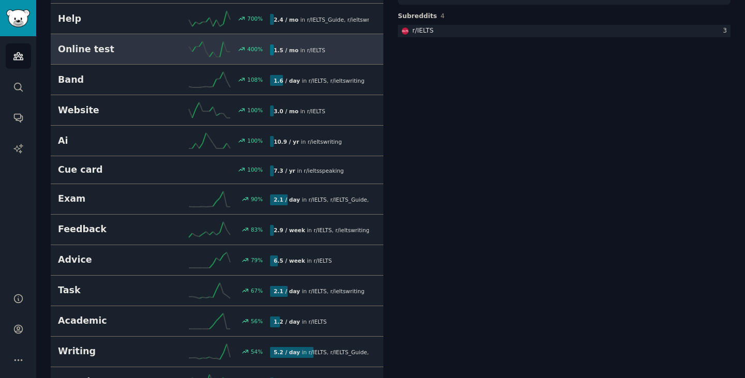
scroll to position [166, 0]
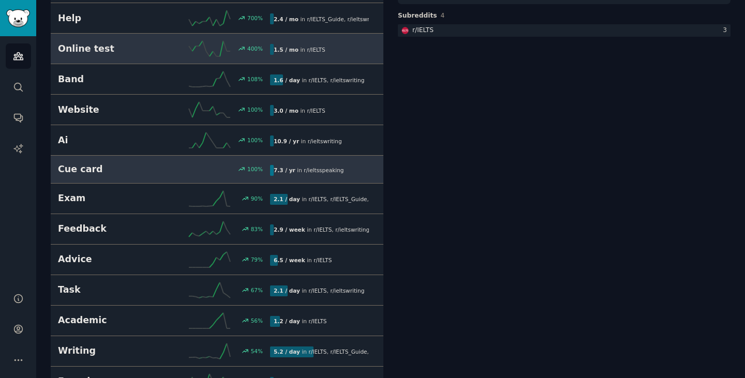
click at [159, 176] on link "Cue card 100 % 7.3 / yr in r/ ieltsspeaking" at bounding box center [217, 170] width 333 height 28
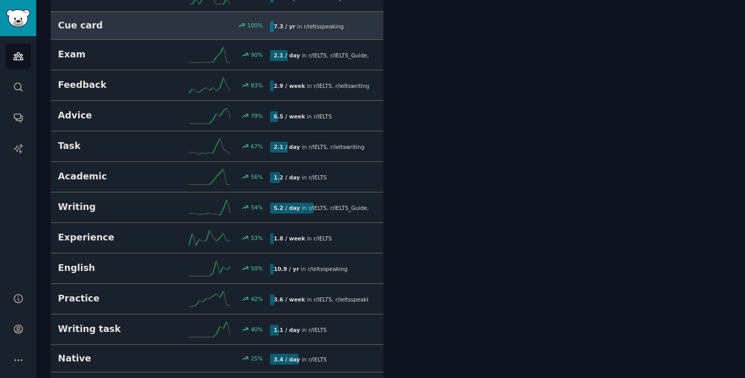
scroll to position [310, 0]
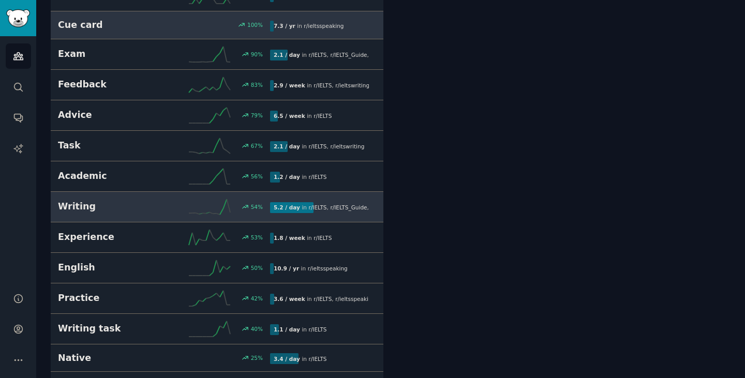
click at [157, 199] on div "Writing 54 % 5.2 / day in r/ IELTS , r/ IELTS_Guide , and 2 other s" at bounding box center [217, 207] width 318 height 16
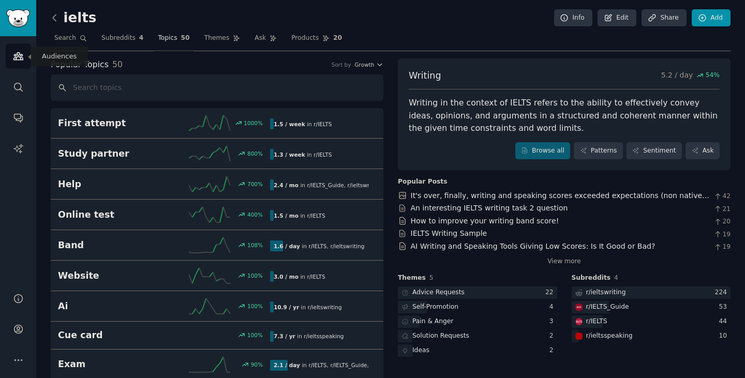
click at [27, 59] on link "Audiences" at bounding box center [18, 55] width 25 height 25
